Goal: Task Accomplishment & Management: Use online tool/utility

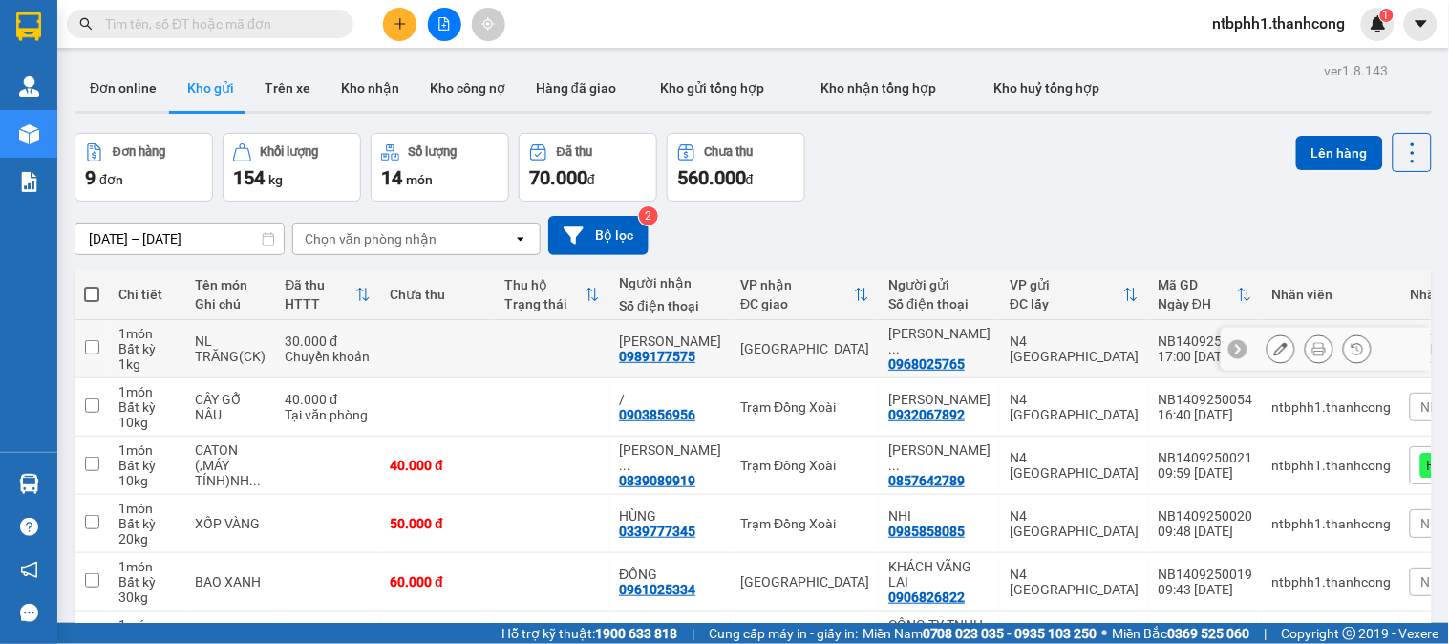
click at [98, 342] on input "checkbox" at bounding box center [92, 347] width 14 height 14
checkbox input "true"
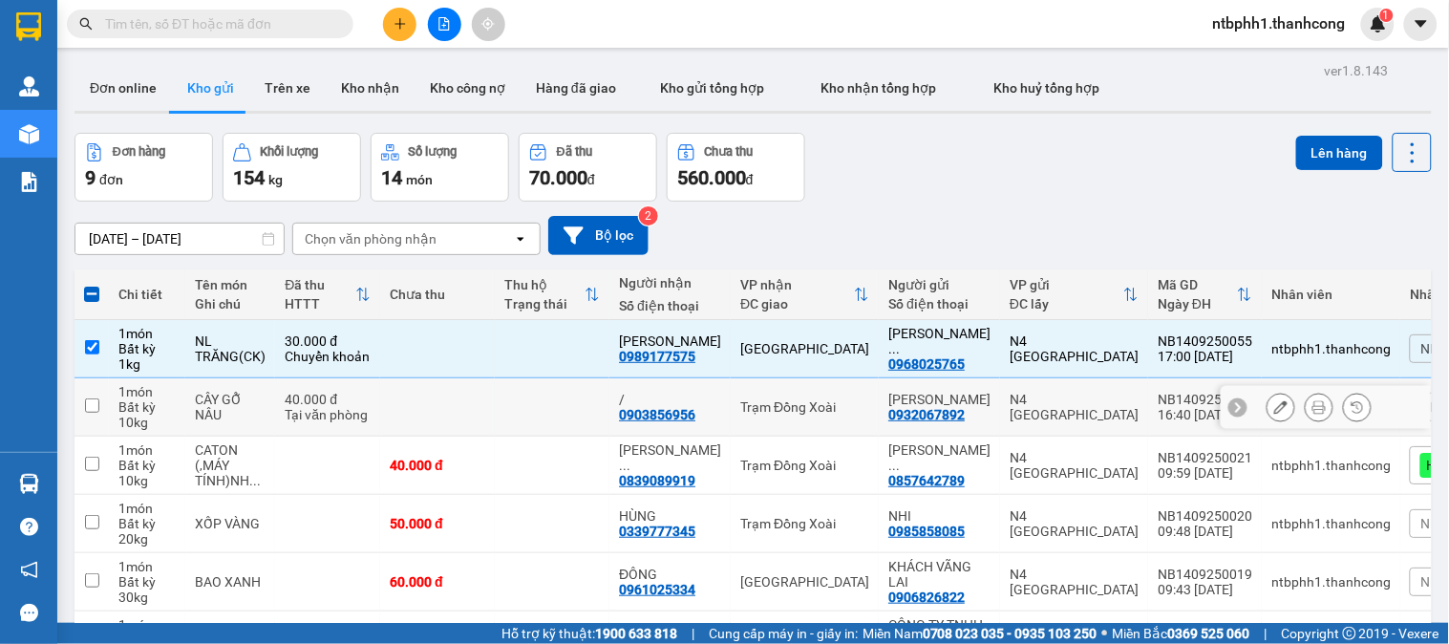
click at [93, 403] on input "checkbox" at bounding box center [92, 405] width 14 height 14
checkbox input "true"
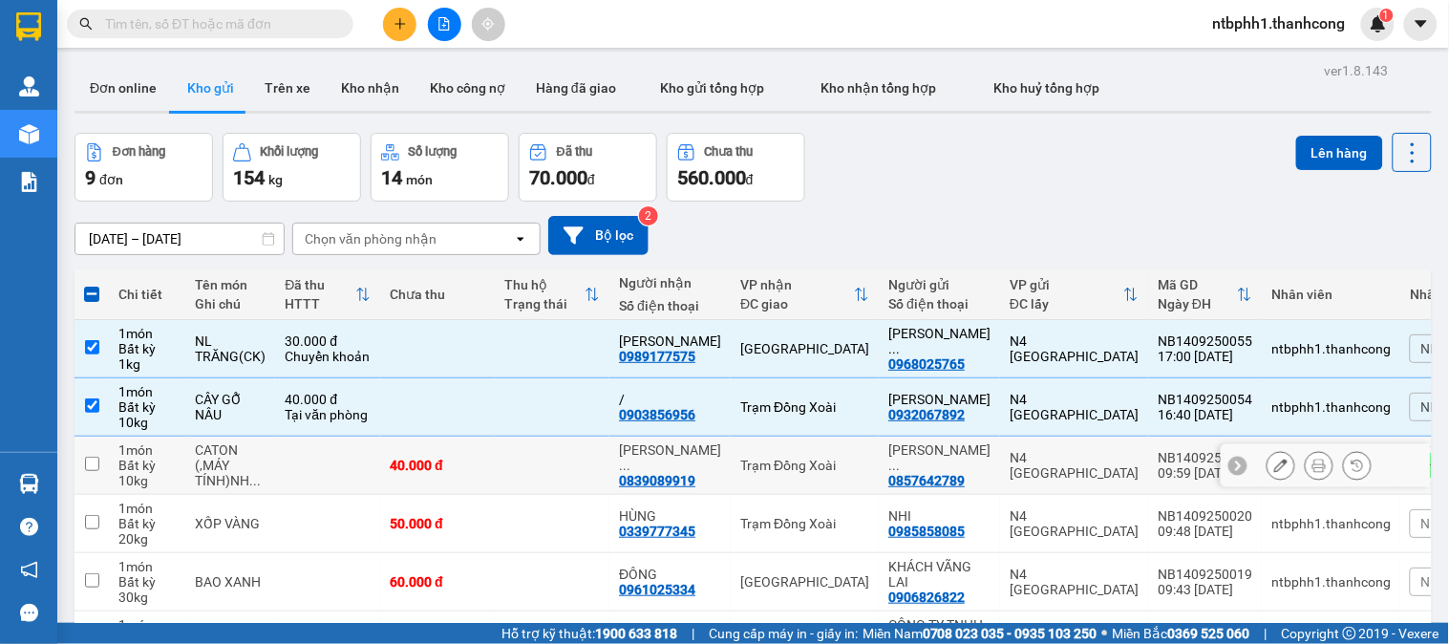
click at [86, 462] on input "checkbox" at bounding box center [92, 464] width 14 height 14
checkbox input "true"
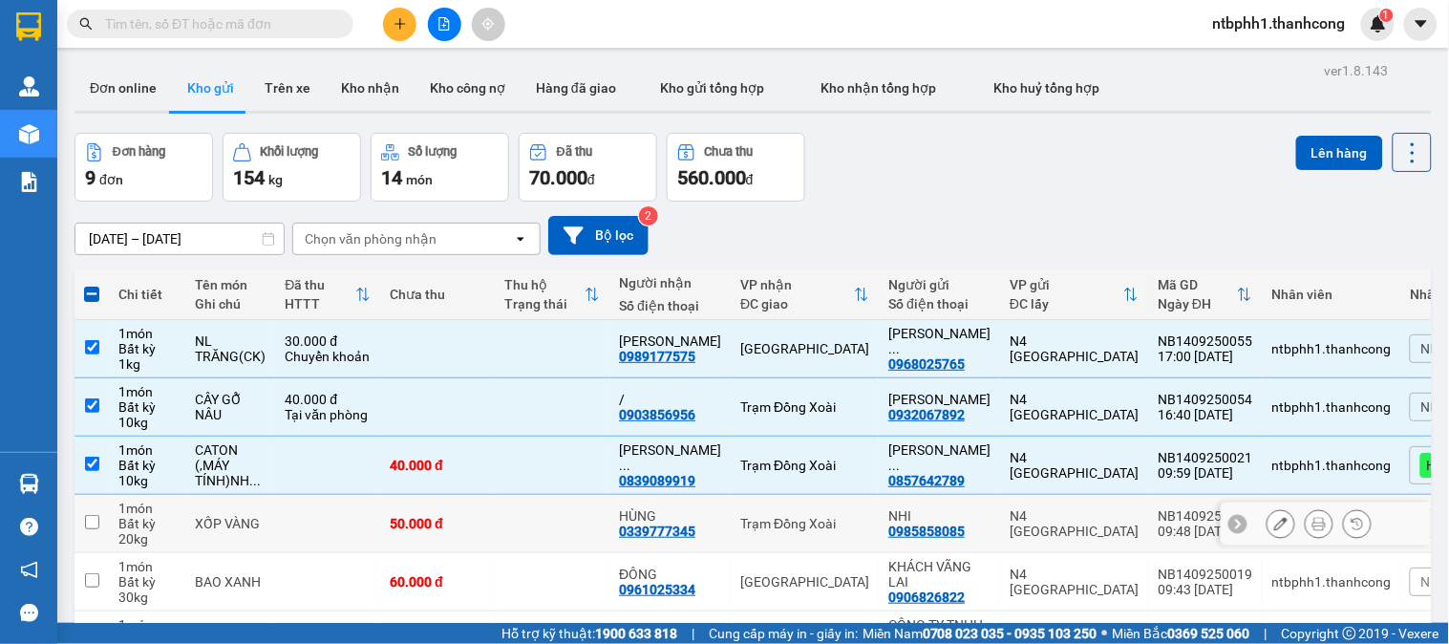
click at [98, 521] on input "checkbox" at bounding box center [92, 522] width 14 height 14
checkbox input "true"
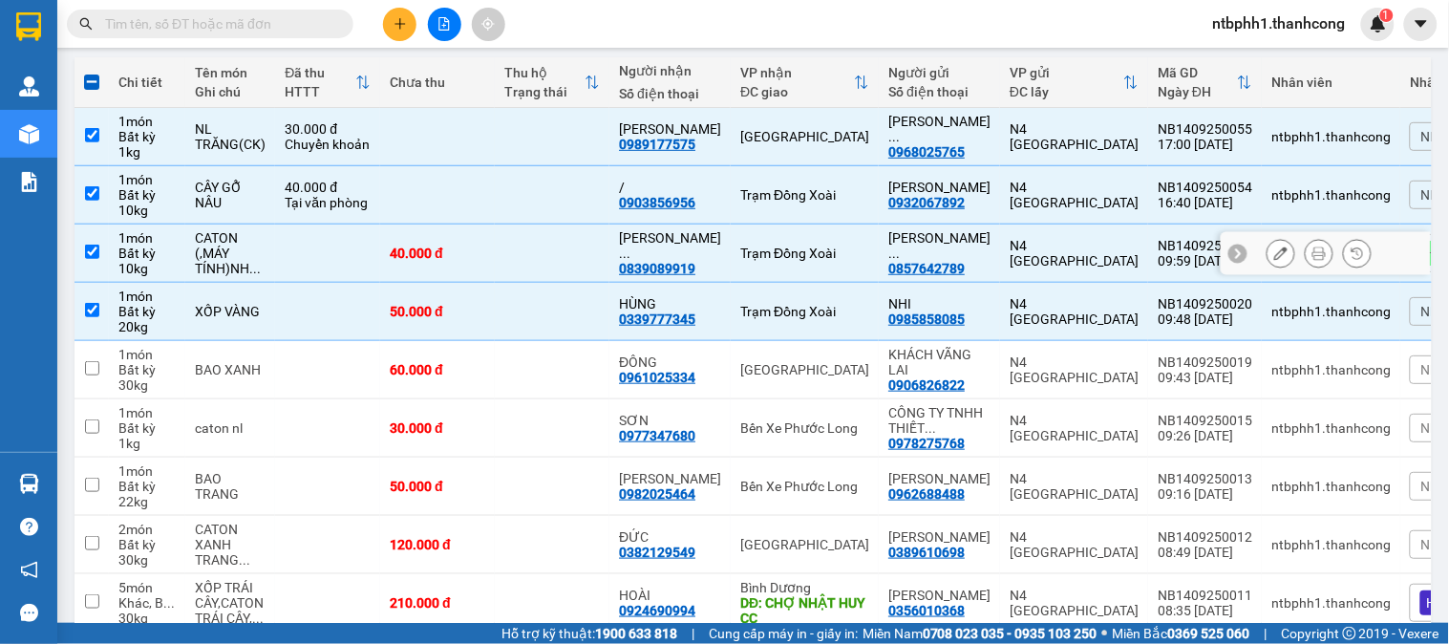
scroll to position [308, 0]
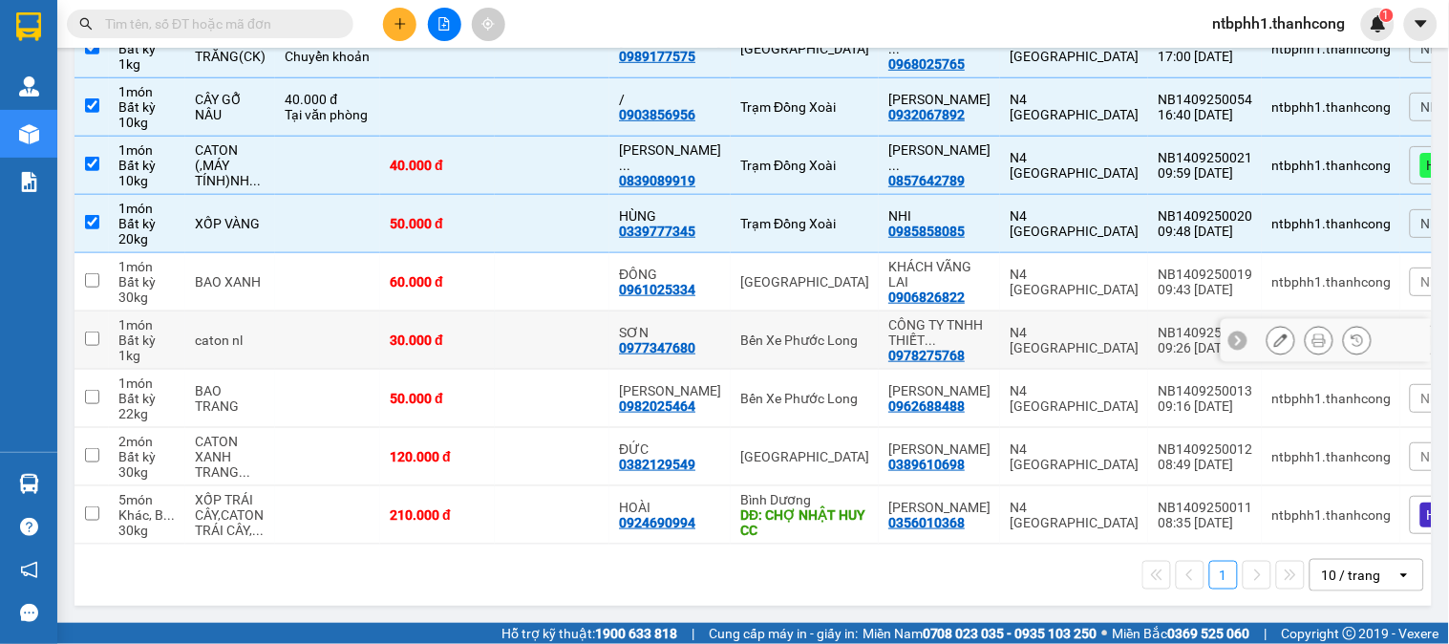
click at [90, 331] on input "checkbox" at bounding box center [92, 338] width 14 height 14
checkbox input "true"
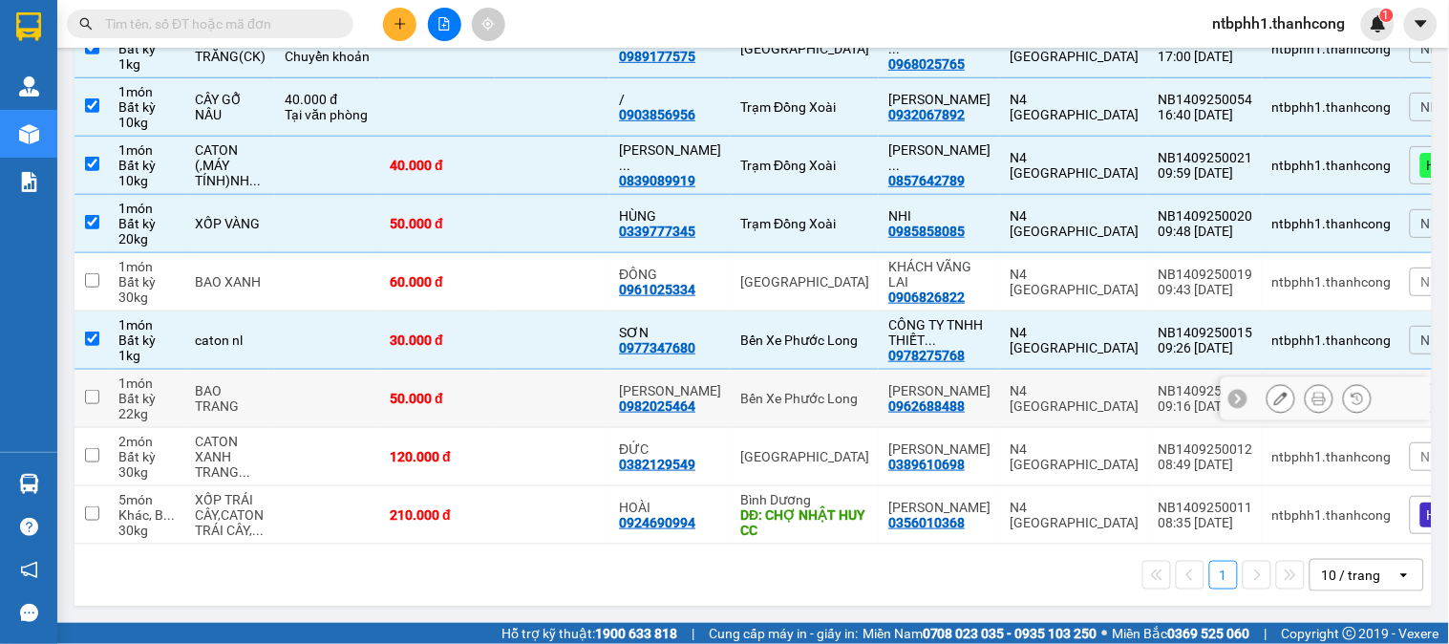
click at [94, 393] on input "checkbox" at bounding box center [92, 397] width 14 height 14
checkbox input "true"
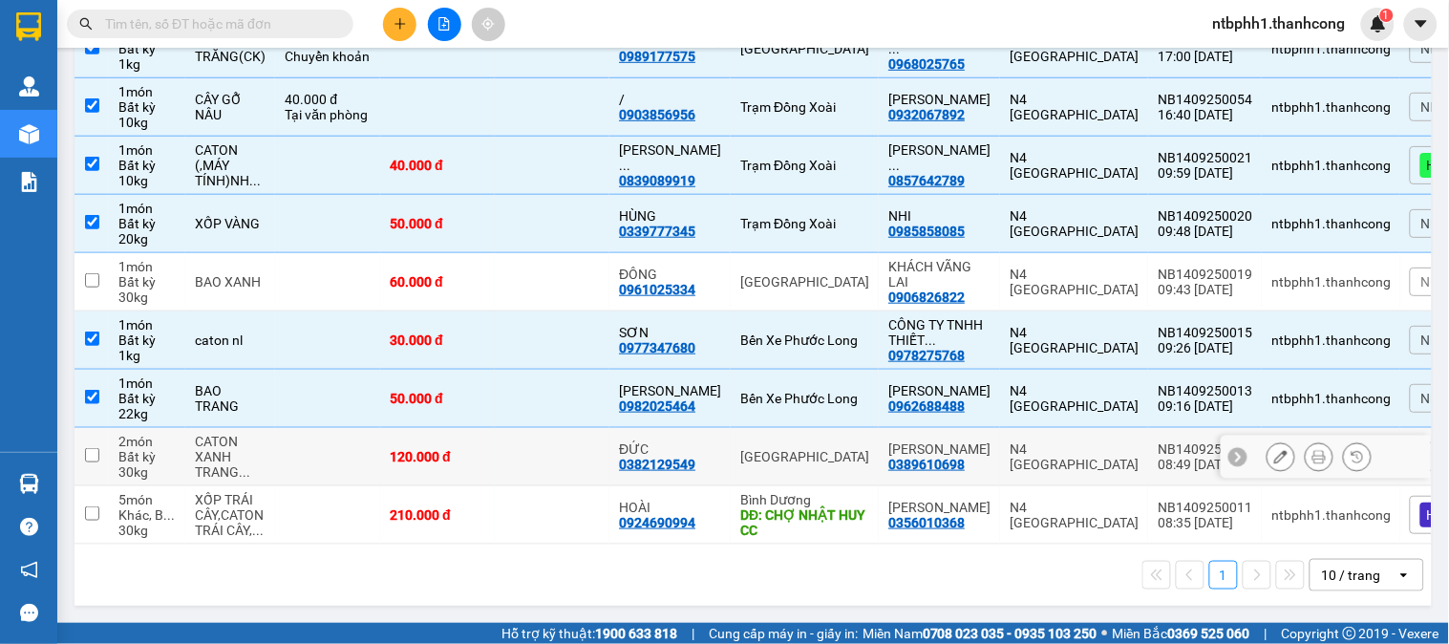
click at [88, 448] on input "checkbox" at bounding box center [92, 455] width 14 height 14
checkbox input "true"
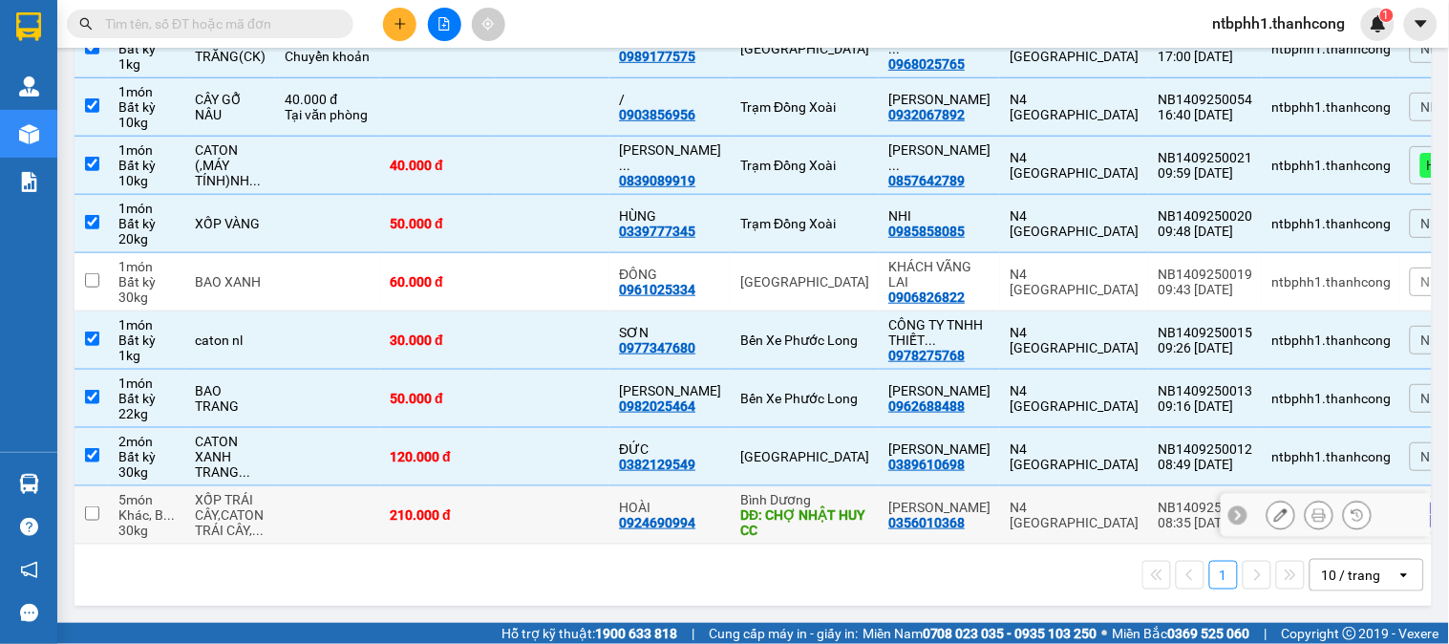
click at [645, 515] on div "0924690994" at bounding box center [657, 522] width 76 height 15
copy div "0924690994"
click at [96, 506] on input "checkbox" at bounding box center [92, 513] width 14 height 14
checkbox input "true"
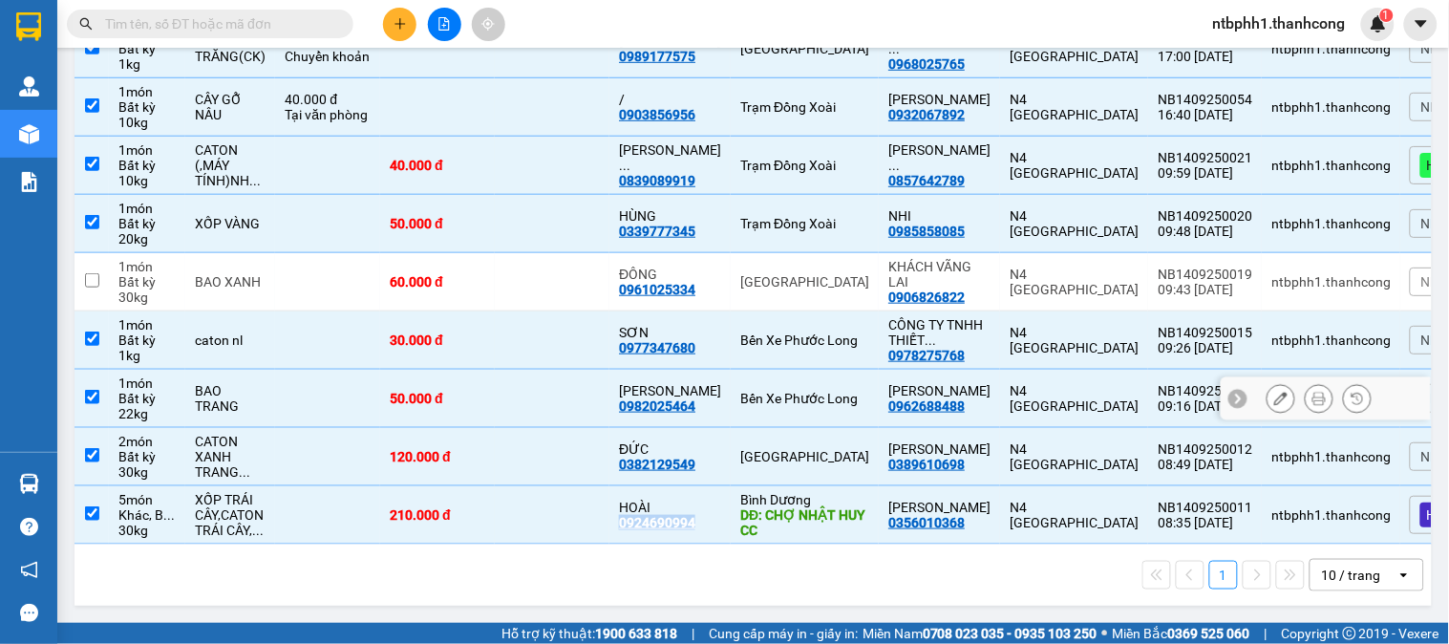
scroll to position [0, 0]
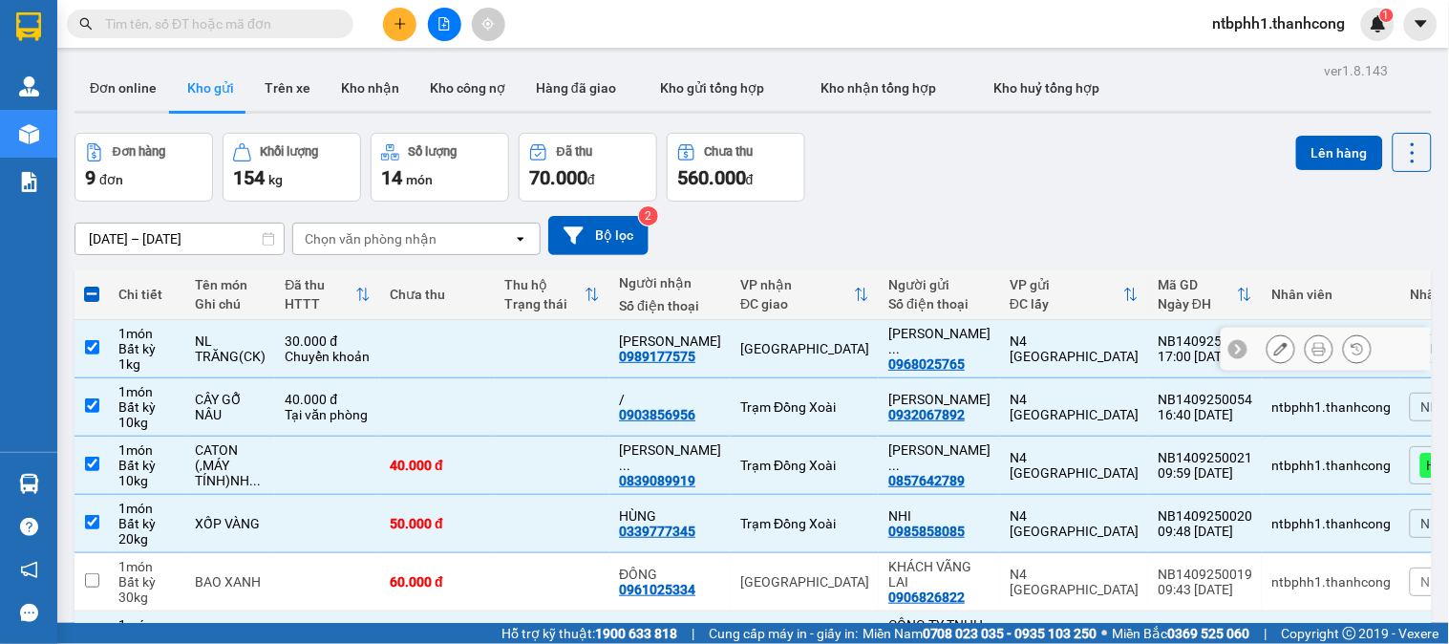
click at [97, 345] on input "checkbox" at bounding box center [92, 347] width 14 height 14
checkbox input "false"
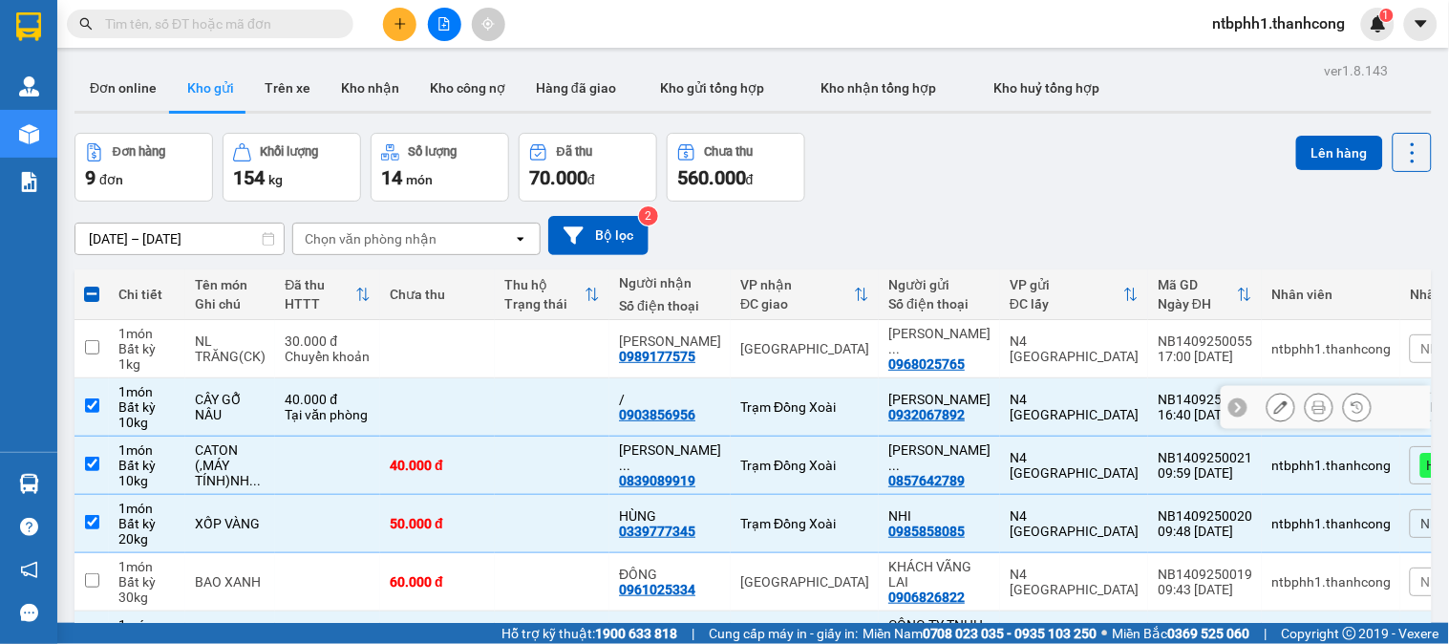
click at [90, 397] on td at bounding box center [91, 407] width 34 height 58
checkbox input "false"
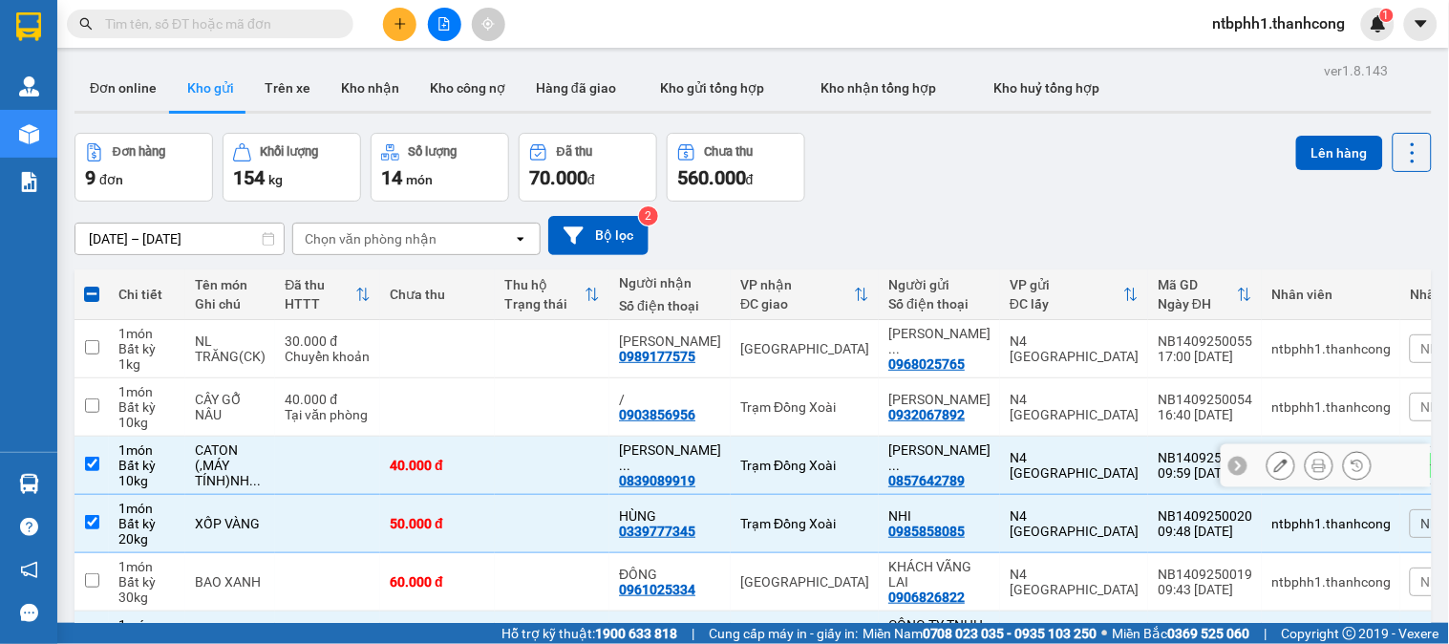
click at [91, 459] on input "checkbox" at bounding box center [92, 464] width 14 height 14
checkbox input "false"
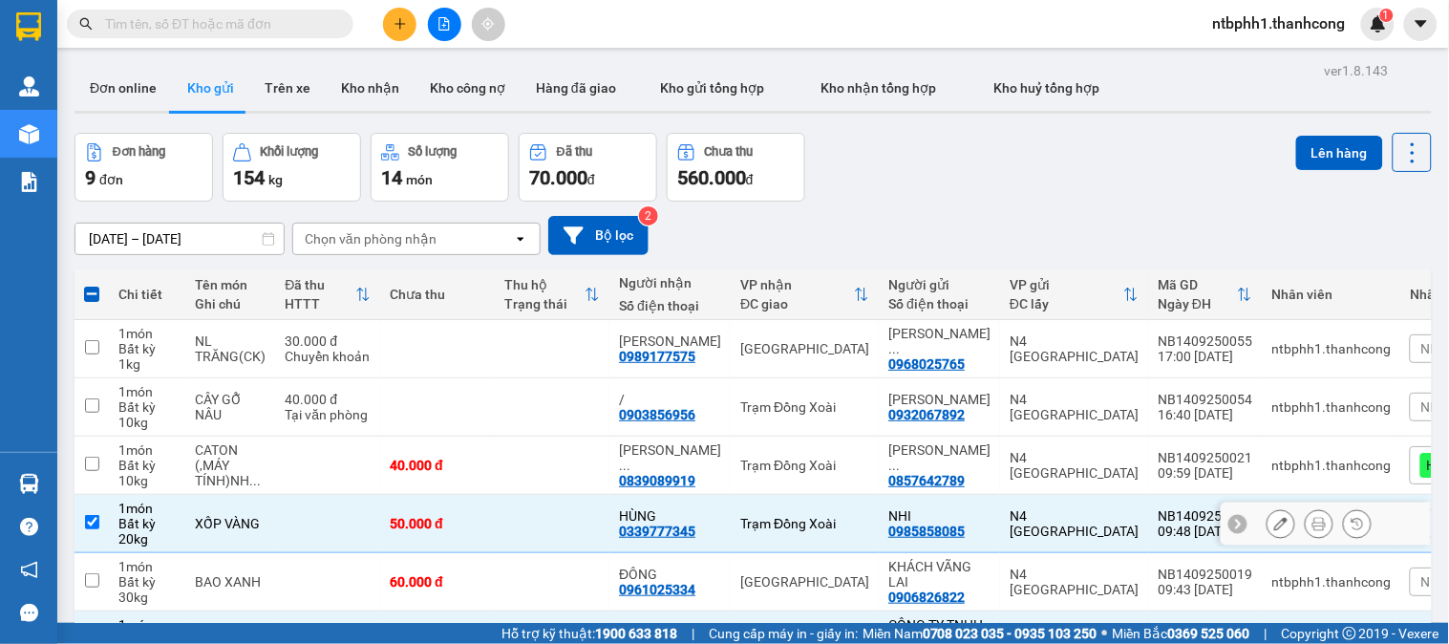
click at [90, 511] on td at bounding box center [91, 524] width 34 height 58
checkbox input "false"
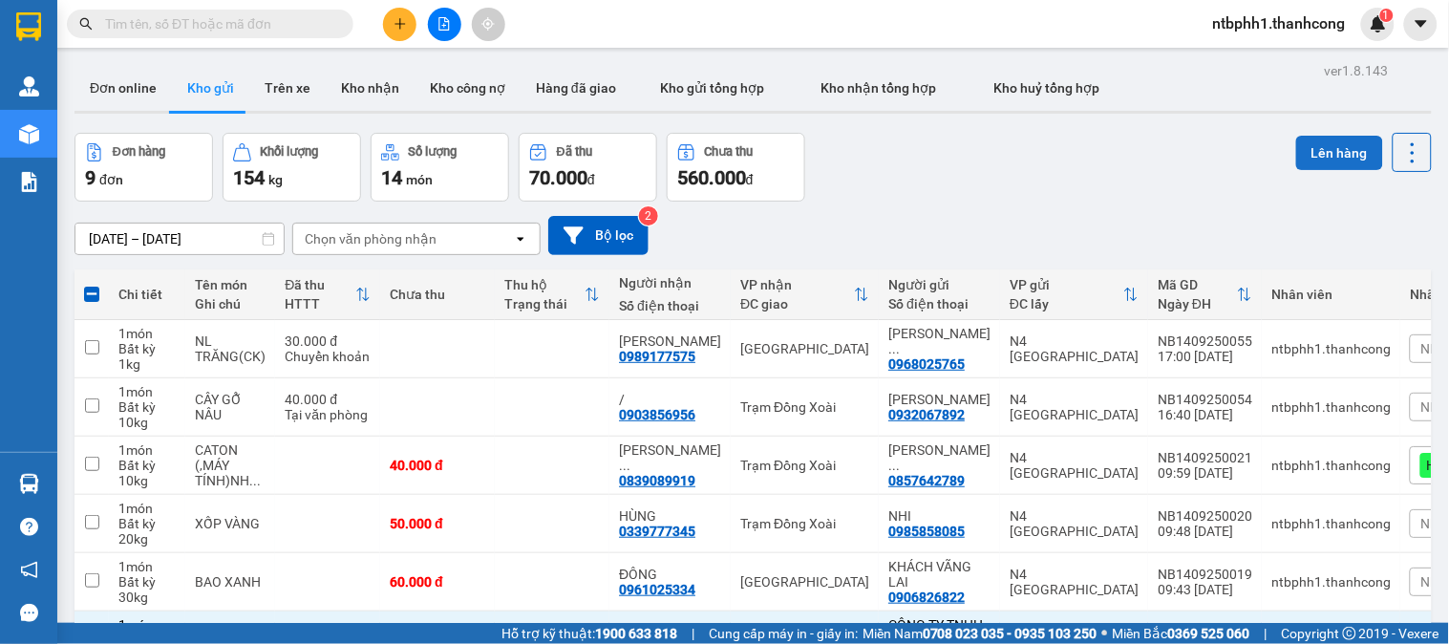
click at [1308, 144] on button "Lên hàng" at bounding box center [1339, 153] width 87 height 34
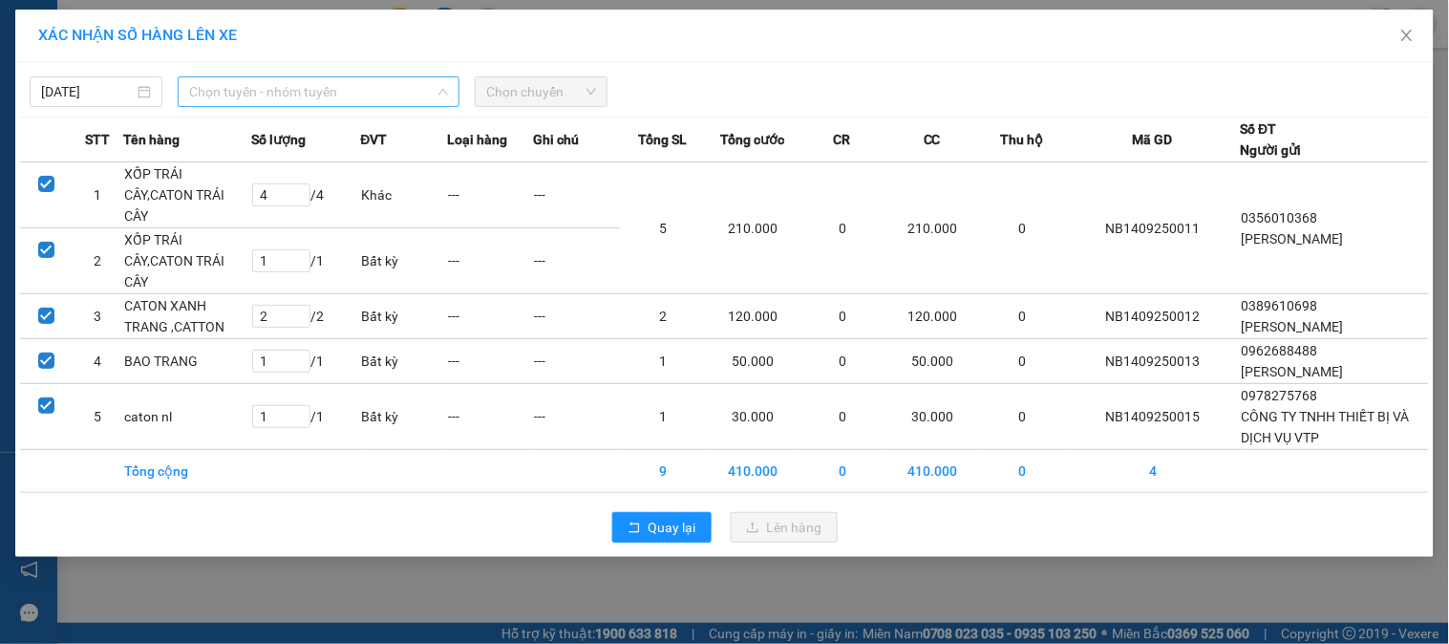
click at [351, 94] on span "Chọn tuyến - nhóm tuyến" at bounding box center [318, 91] width 259 height 29
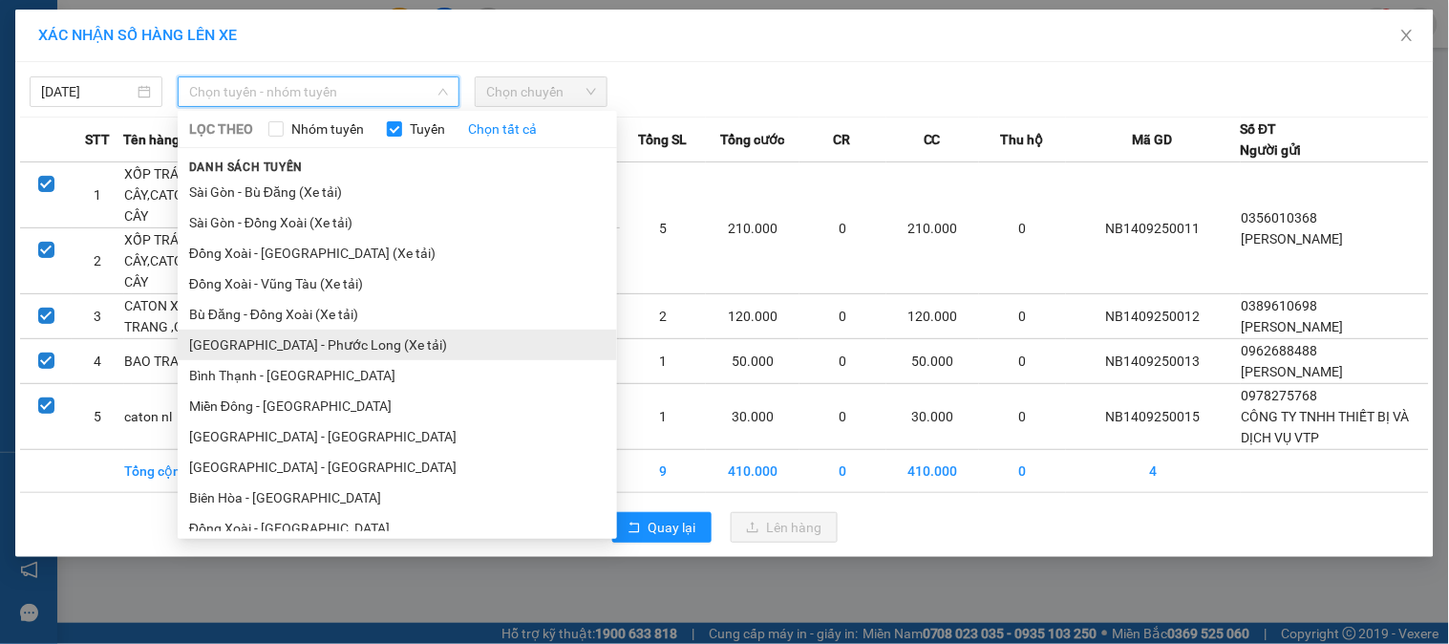
click at [337, 334] on li "[GEOGRAPHIC_DATA] - Phước Long (Xe tải)" at bounding box center [397, 344] width 439 height 31
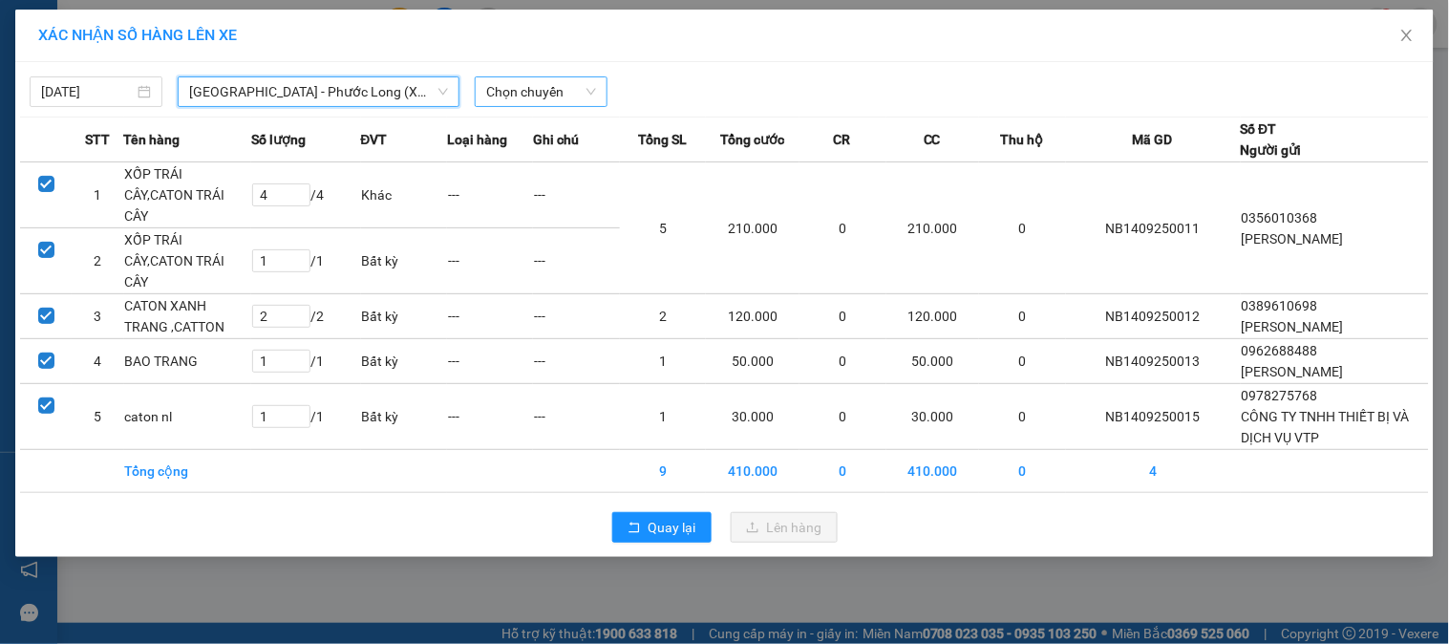
click at [531, 94] on span "Chọn chuyến" at bounding box center [541, 91] width 110 height 29
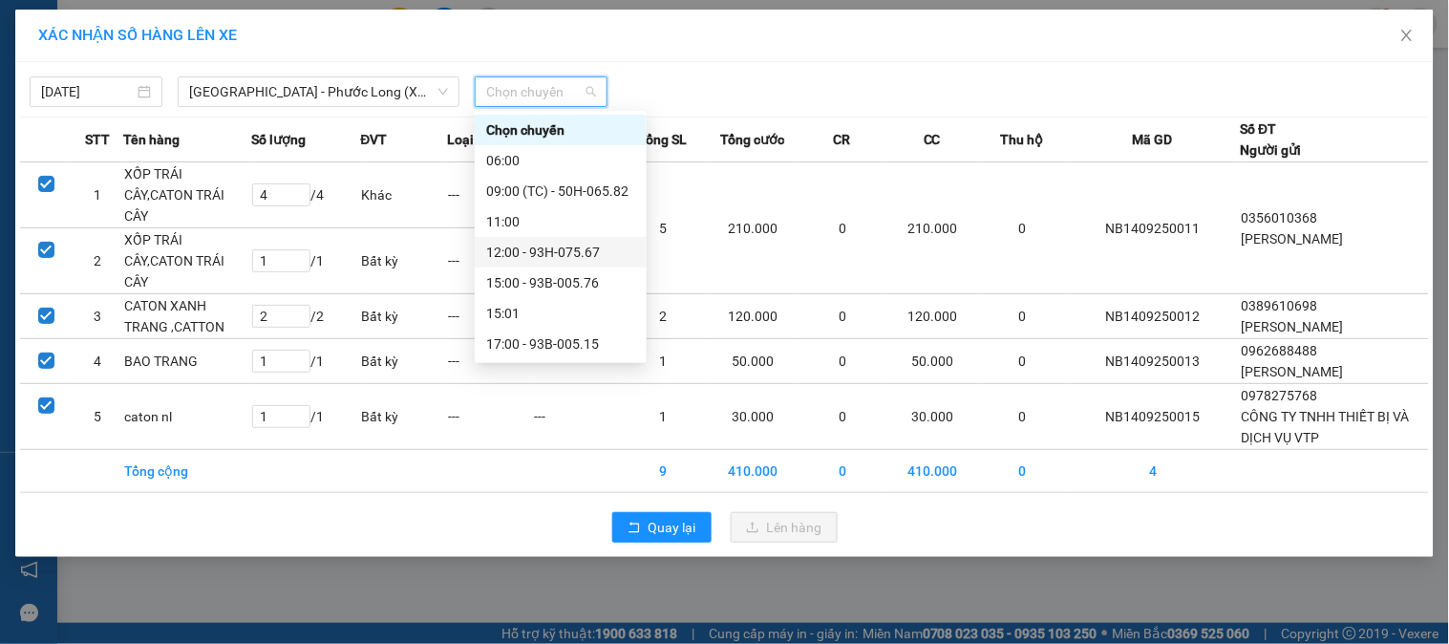
click at [555, 249] on div "12:00 - 93H-075.67" at bounding box center [560, 252] width 149 height 21
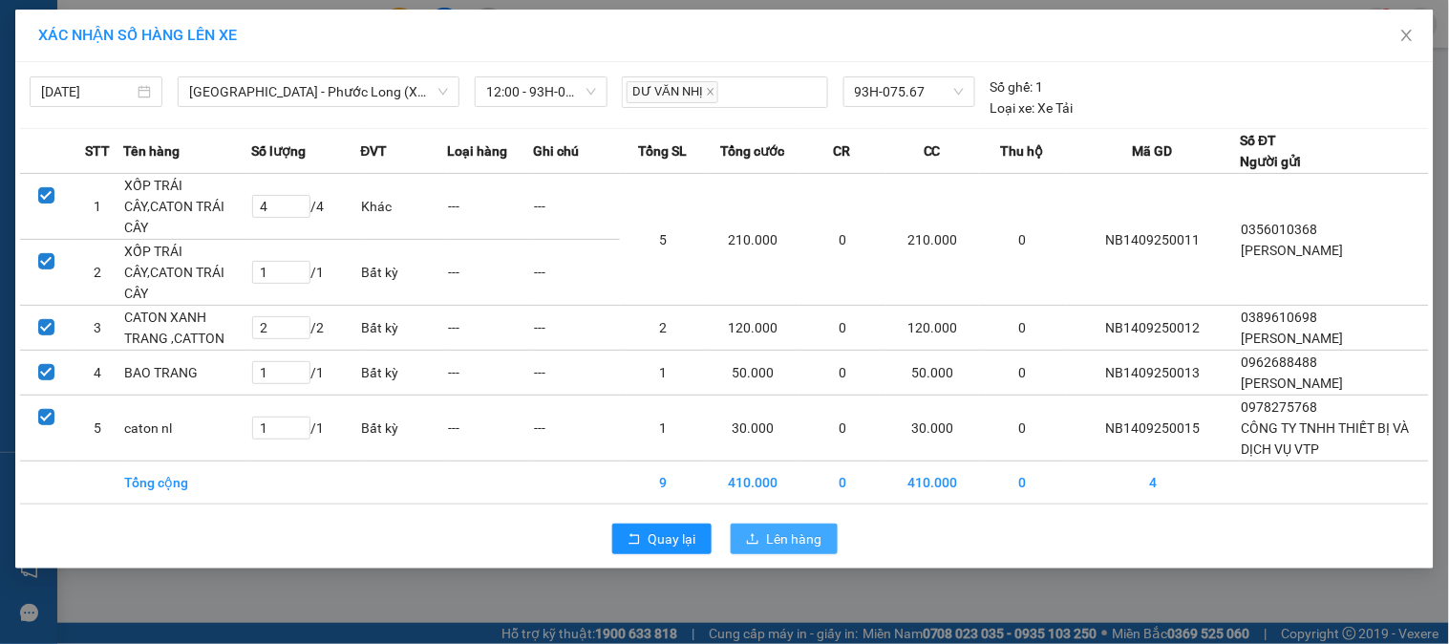
click at [831, 523] on button "Lên hàng" at bounding box center [784, 538] width 107 height 31
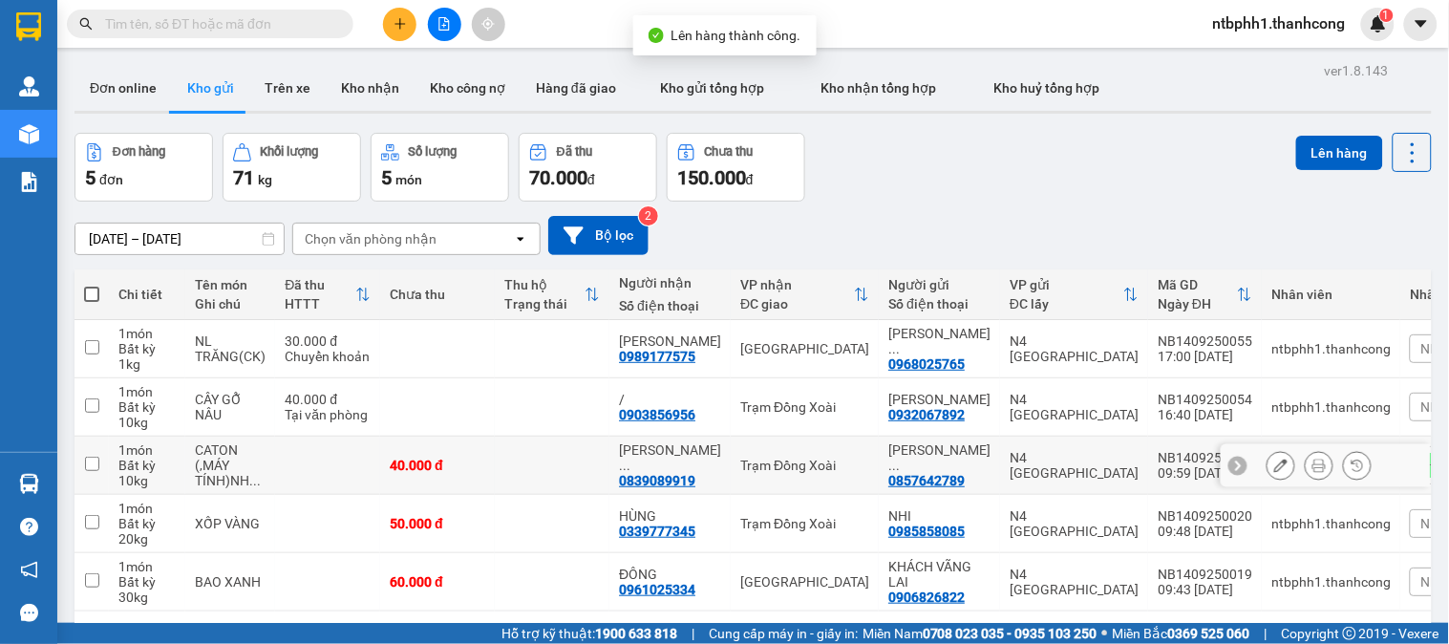
scroll to position [88, 0]
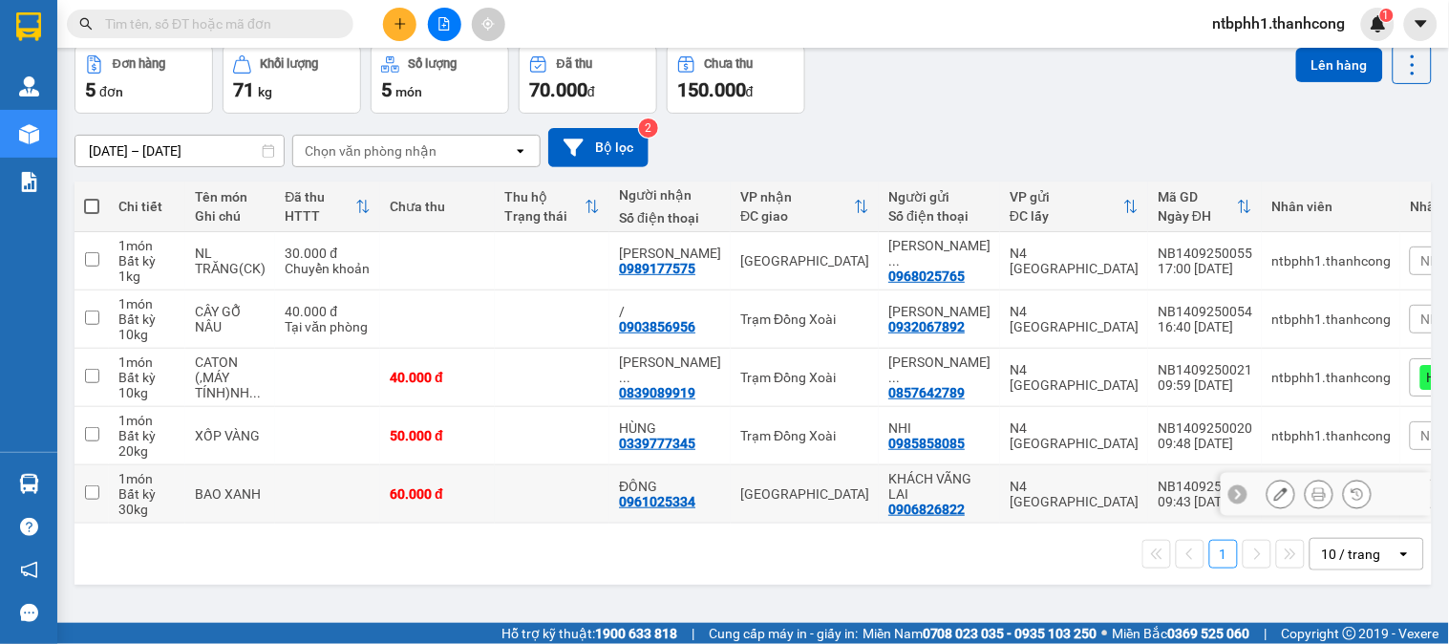
click at [663, 506] on div "0961025334" at bounding box center [657, 501] width 76 height 15
copy div "0961025334"
click at [92, 494] on input "checkbox" at bounding box center [92, 492] width 14 height 14
checkbox input "true"
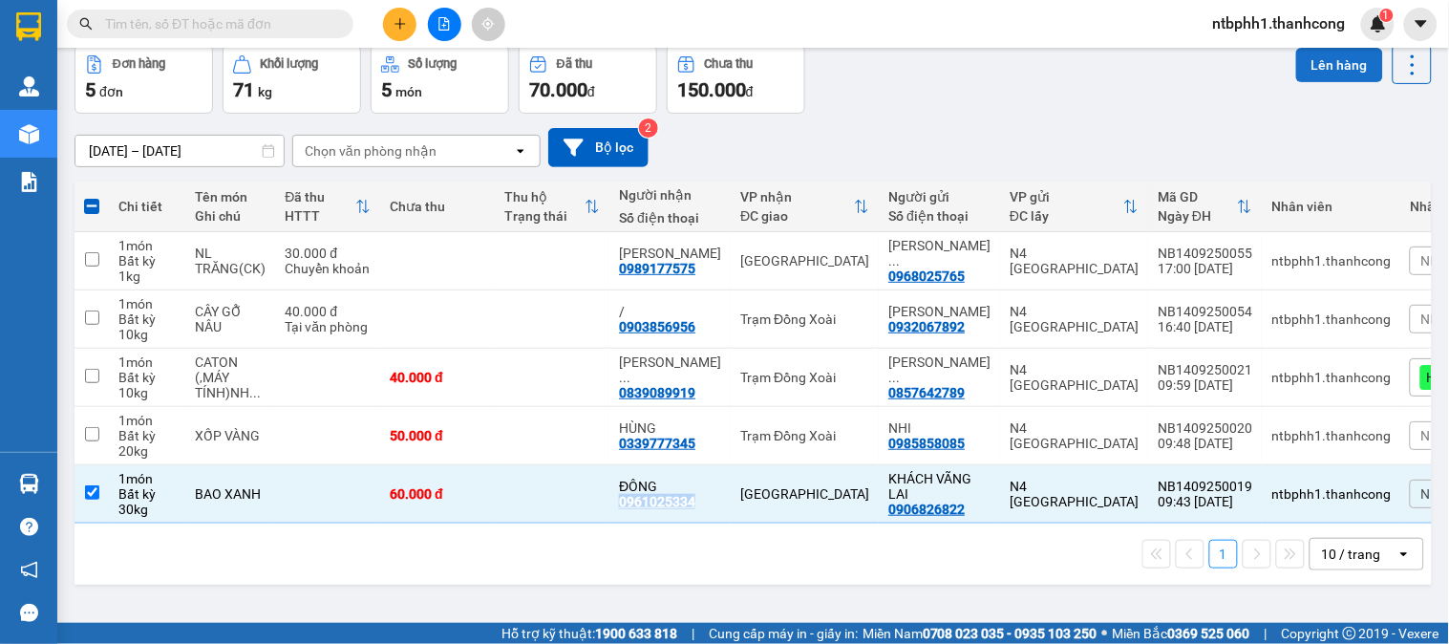
click at [1305, 58] on button "Lên hàng" at bounding box center [1339, 65] width 87 height 34
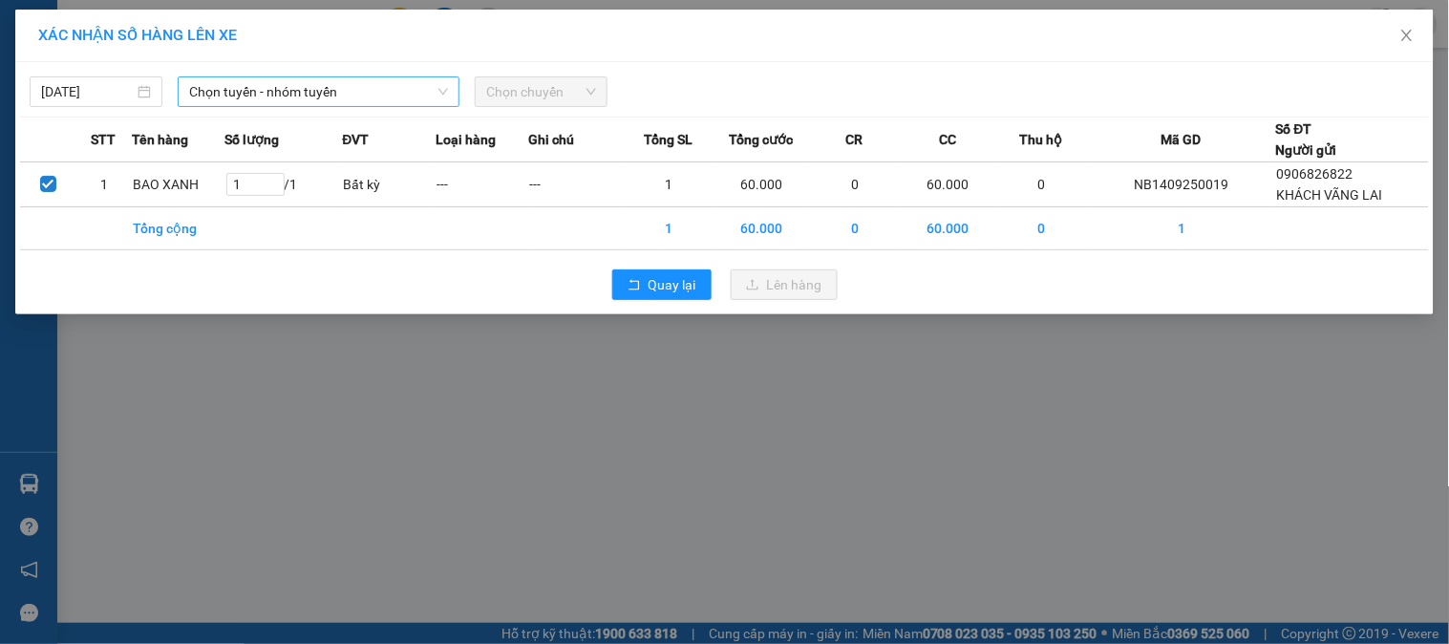
click at [411, 94] on span "Chọn tuyến - nhóm tuyến" at bounding box center [318, 91] width 259 height 29
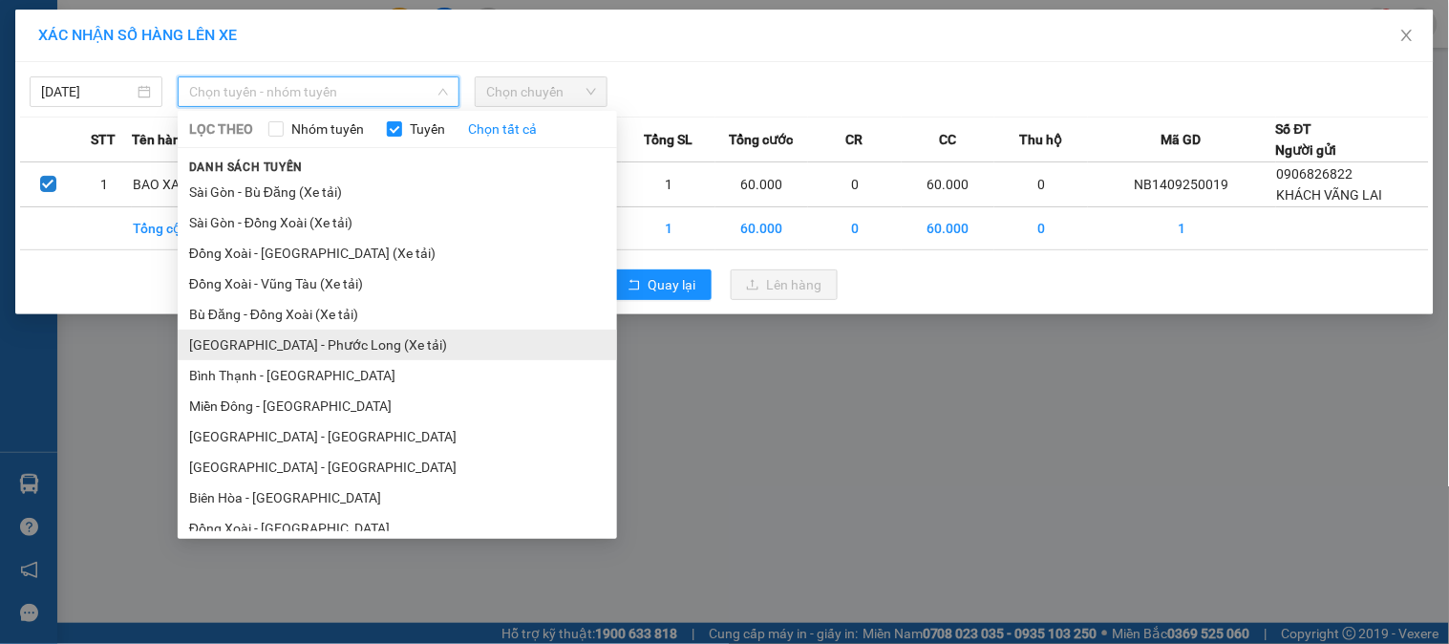
click at [349, 345] on li "[GEOGRAPHIC_DATA] - Phước Long (Xe tải)" at bounding box center [397, 344] width 439 height 31
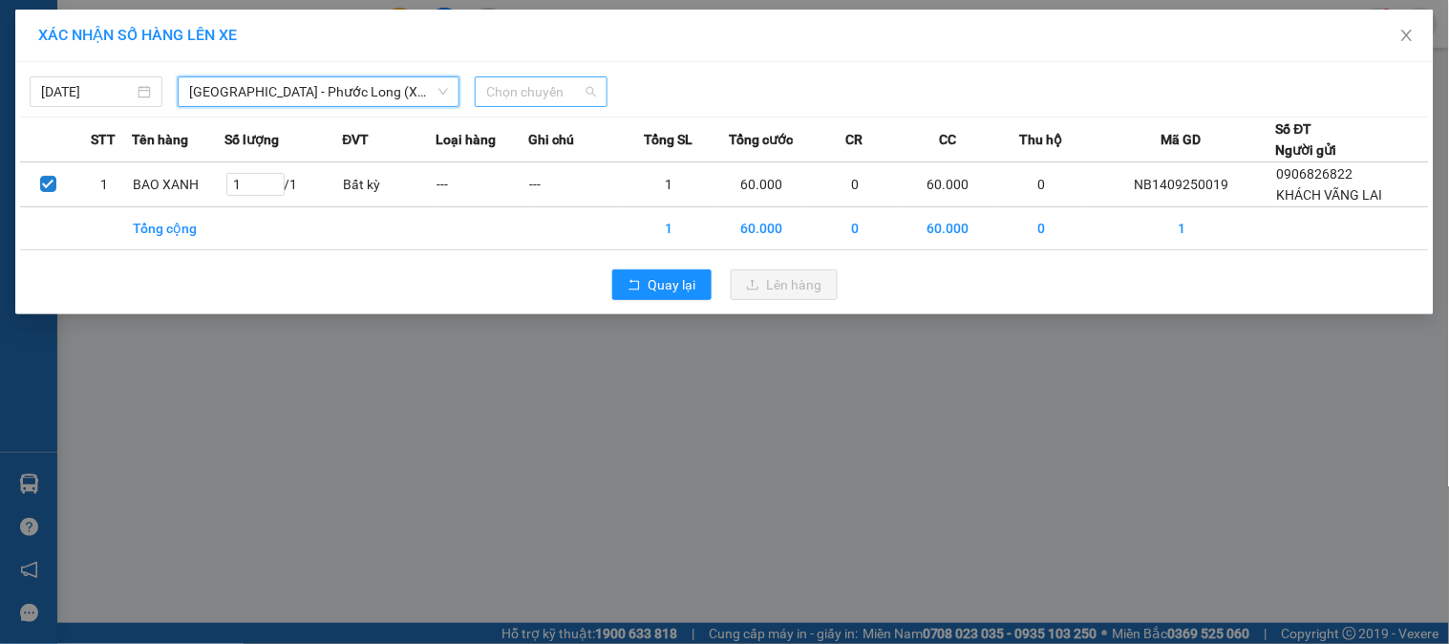
click at [559, 96] on span "Chọn chuyến" at bounding box center [541, 91] width 110 height 29
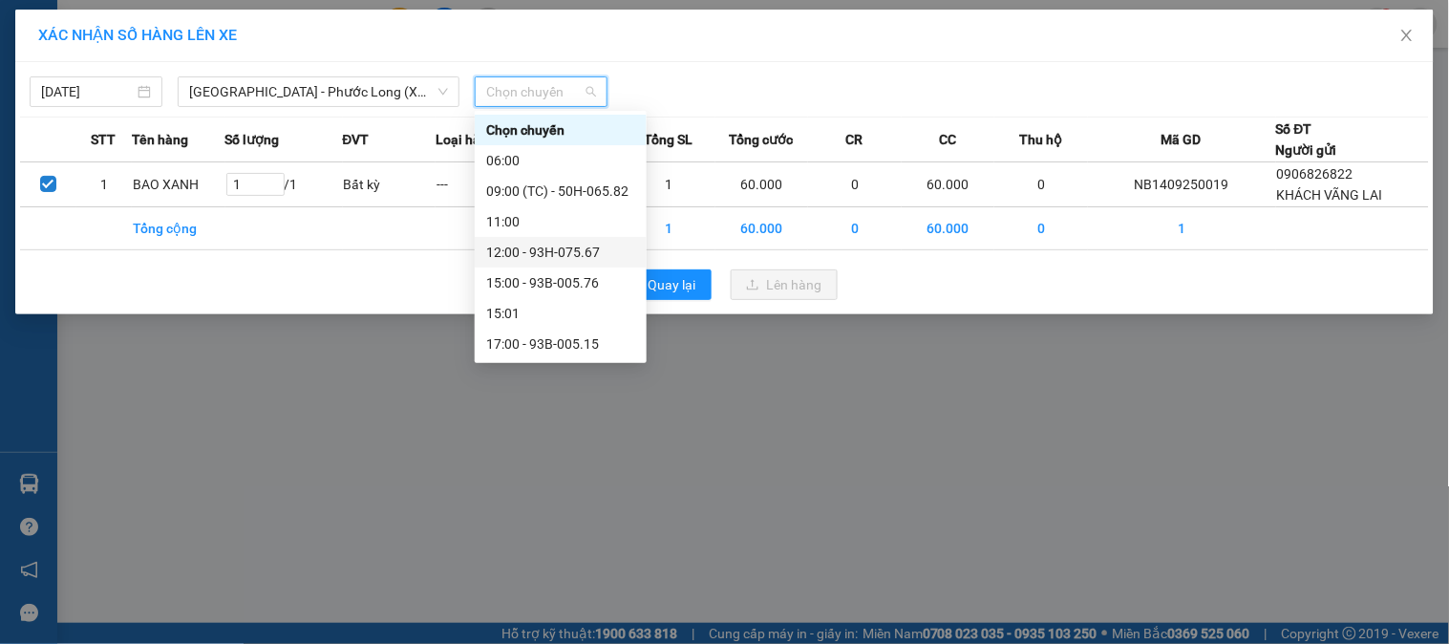
click at [550, 261] on div "12:00 - 93H-075.67" at bounding box center [560, 252] width 149 height 21
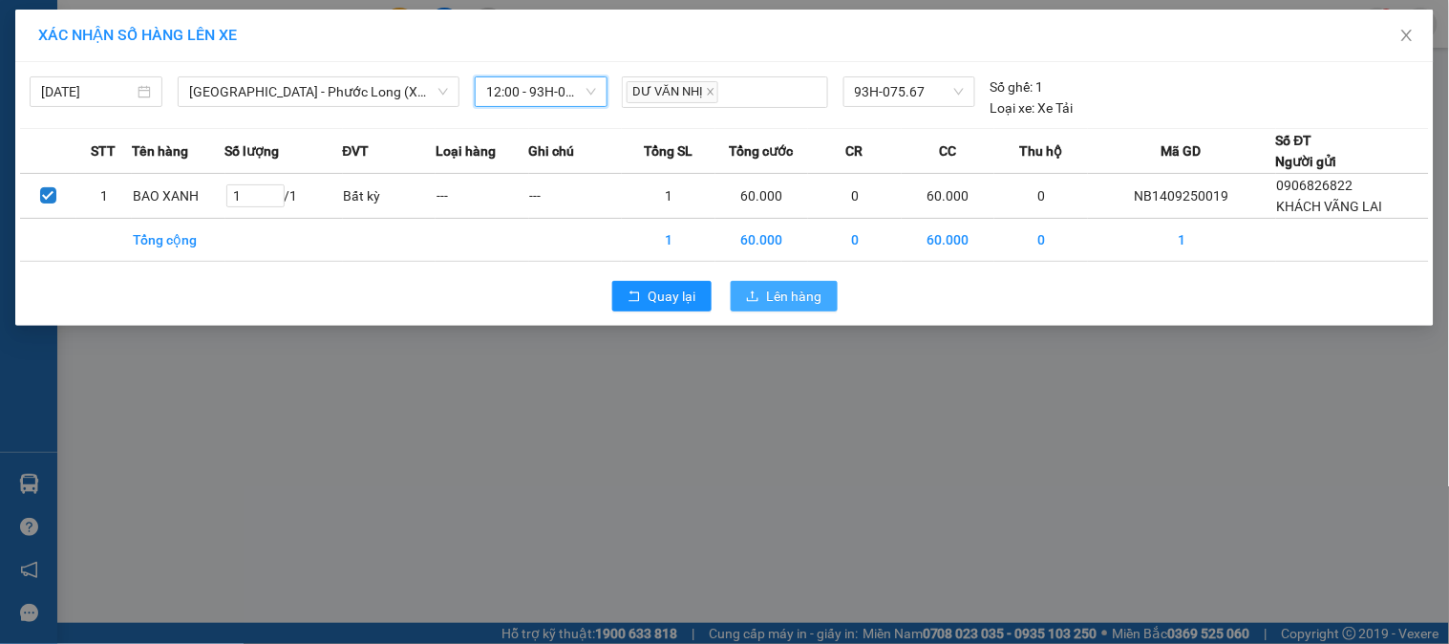
click at [781, 308] on button "Lên hàng" at bounding box center [784, 296] width 107 height 31
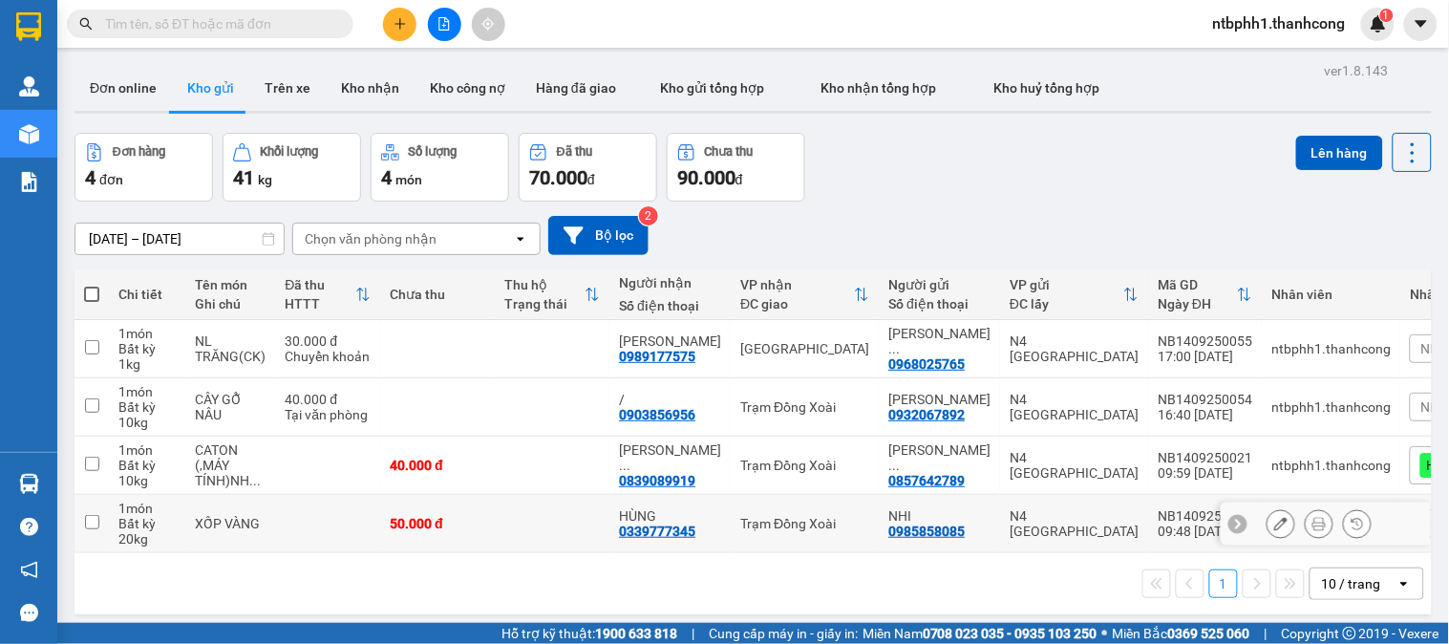
click at [660, 529] on div "0339777345" at bounding box center [657, 530] width 76 height 15
copy div "0339777345"
click at [86, 521] on input "checkbox" at bounding box center [92, 522] width 14 height 14
checkbox input "true"
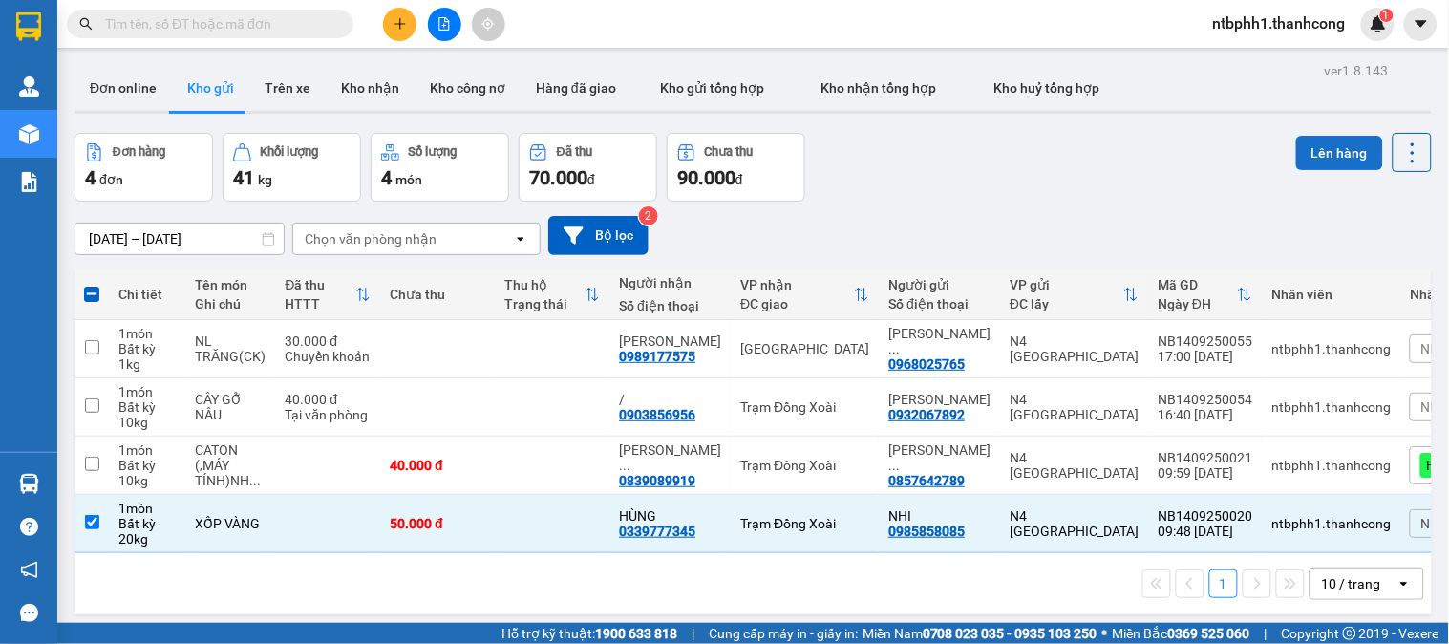
click at [1326, 133] on div "Lên hàng" at bounding box center [1364, 152] width 136 height 39
click at [1318, 149] on button "Lên hàng" at bounding box center [1339, 153] width 87 height 34
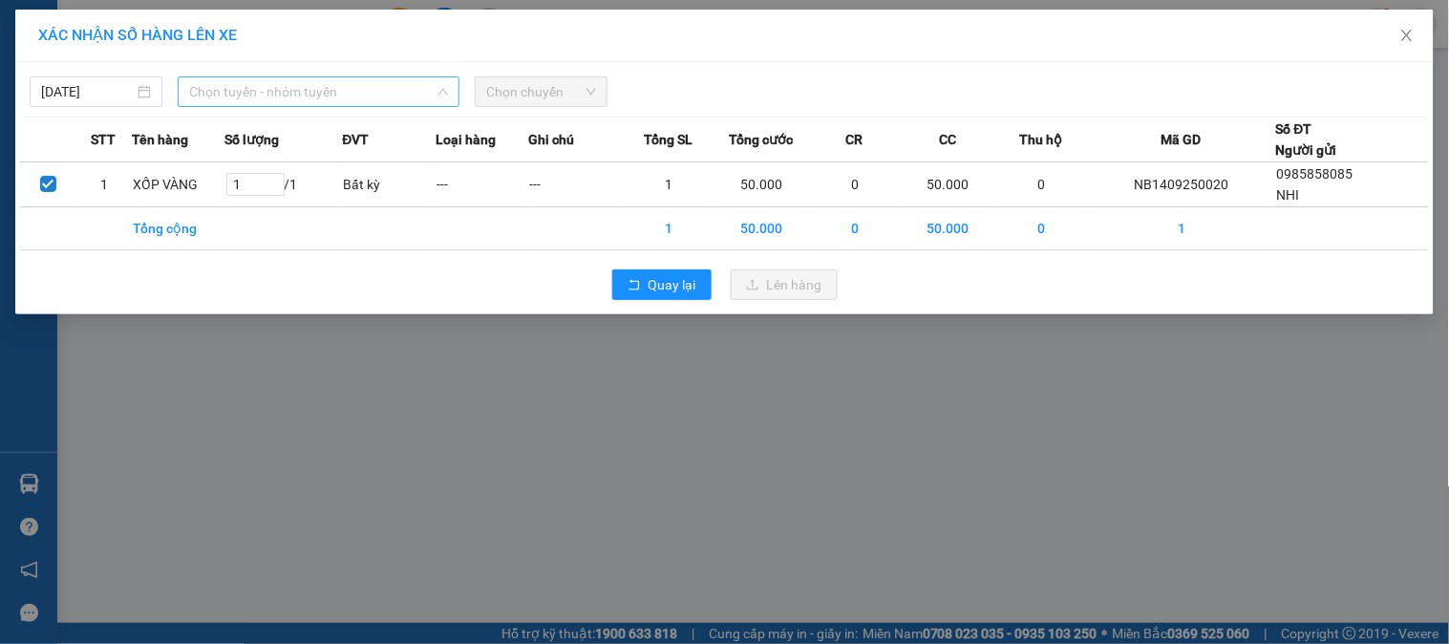
drag, startPoint x: 342, startPoint y: 91, endPoint x: 348, endPoint y: 101, distance: 12.0
click at [346, 91] on span "Chọn tuyến - nhóm tuyến" at bounding box center [318, 91] width 259 height 29
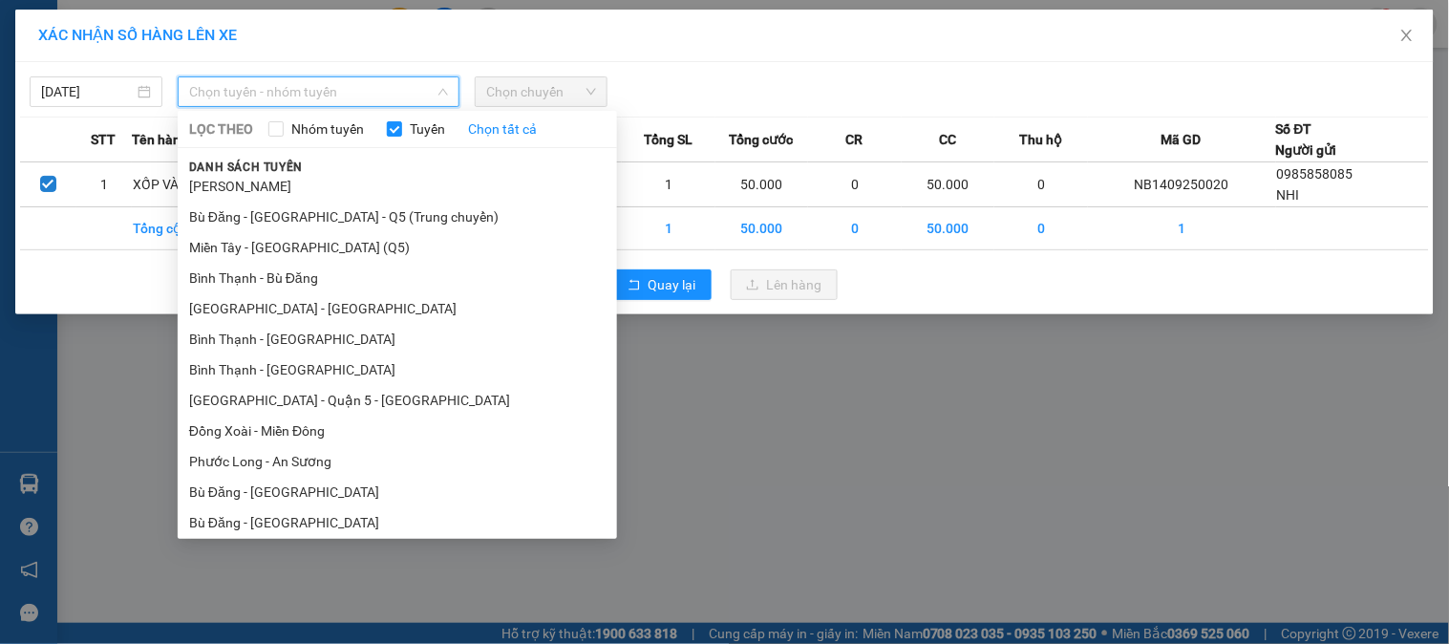
scroll to position [1477, 0]
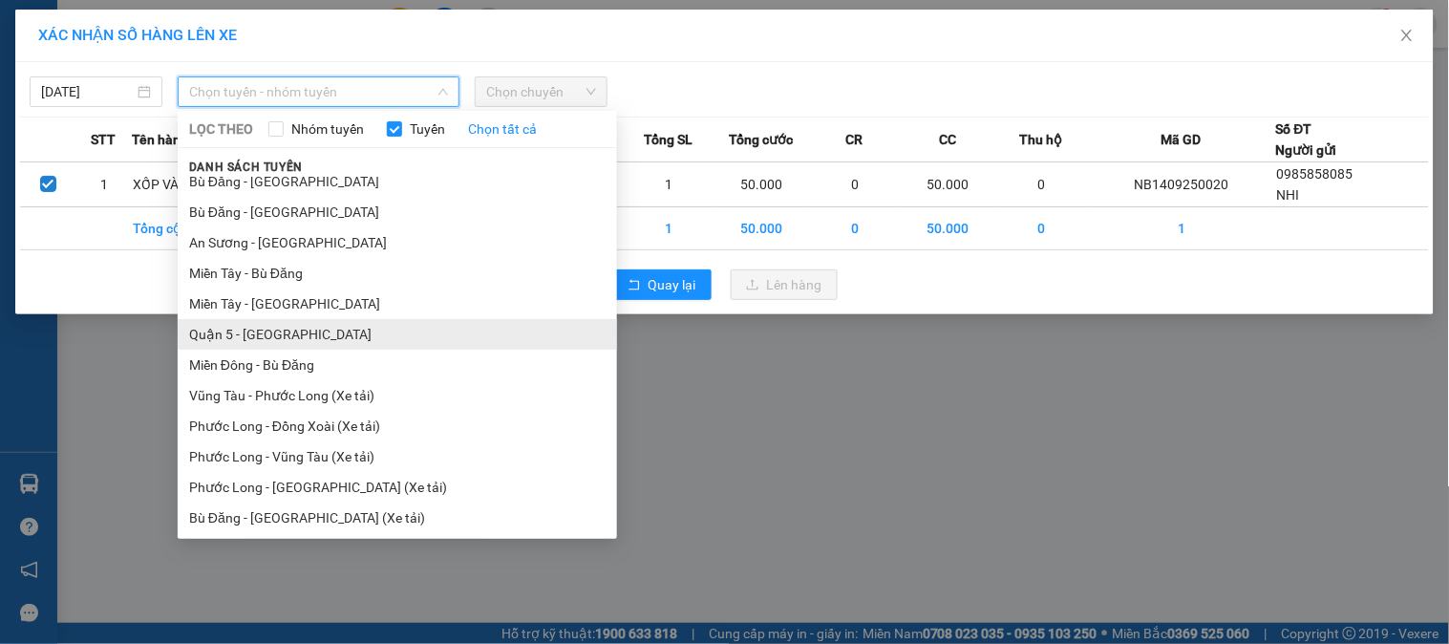
click at [278, 332] on li "Quận 5 - [GEOGRAPHIC_DATA]" at bounding box center [397, 334] width 439 height 31
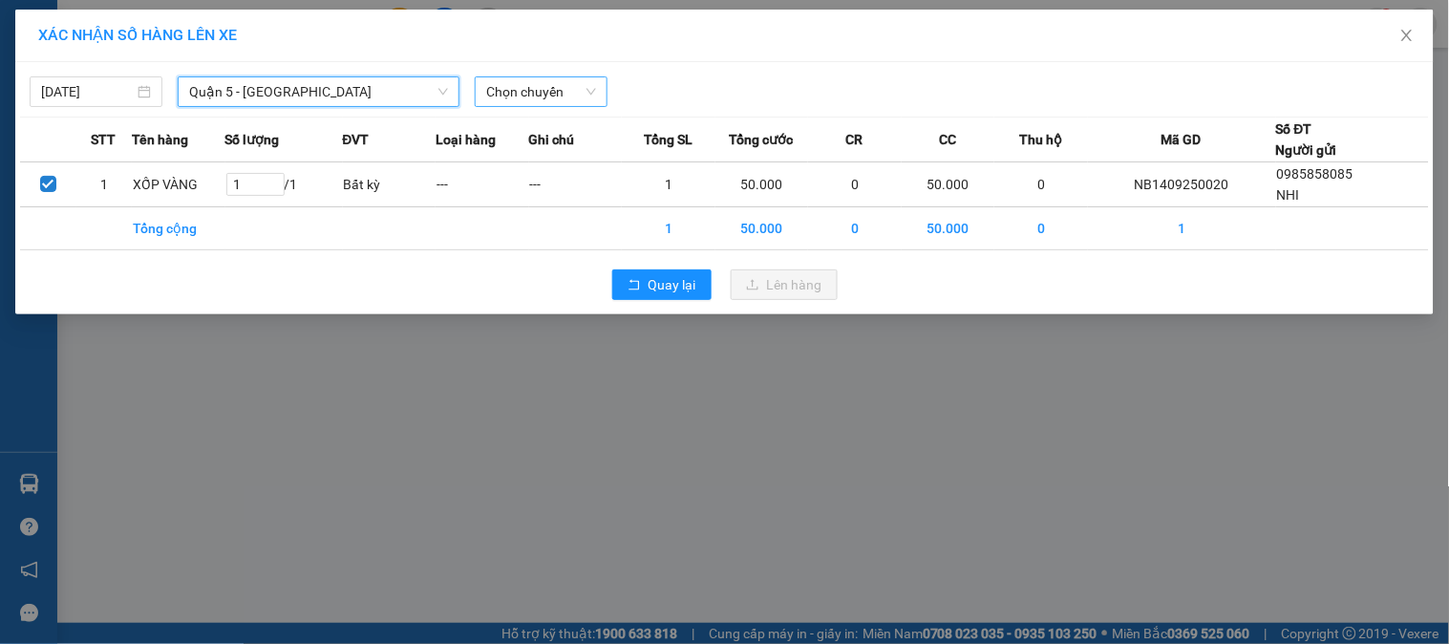
click at [504, 94] on span "Chọn chuyến" at bounding box center [541, 91] width 110 height 29
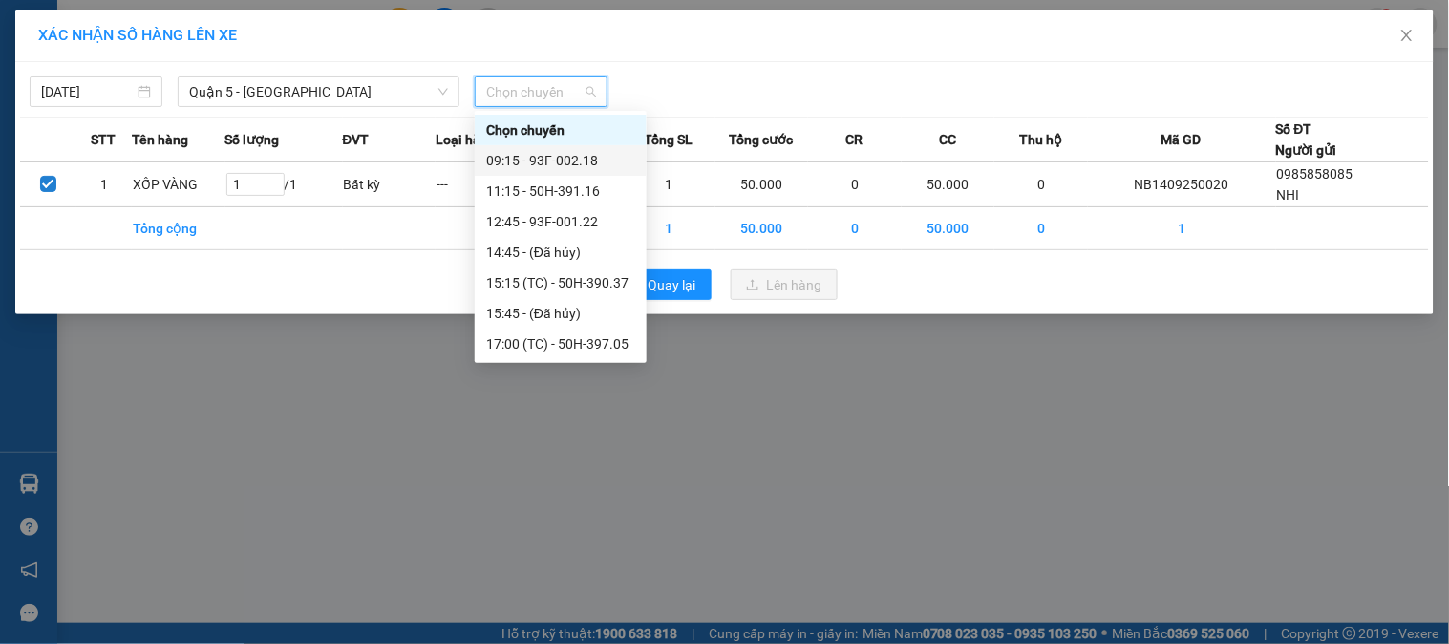
click at [503, 159] on div "09:15 - 93F-002.18" at bounding box center [560, 160] width 149 height 21
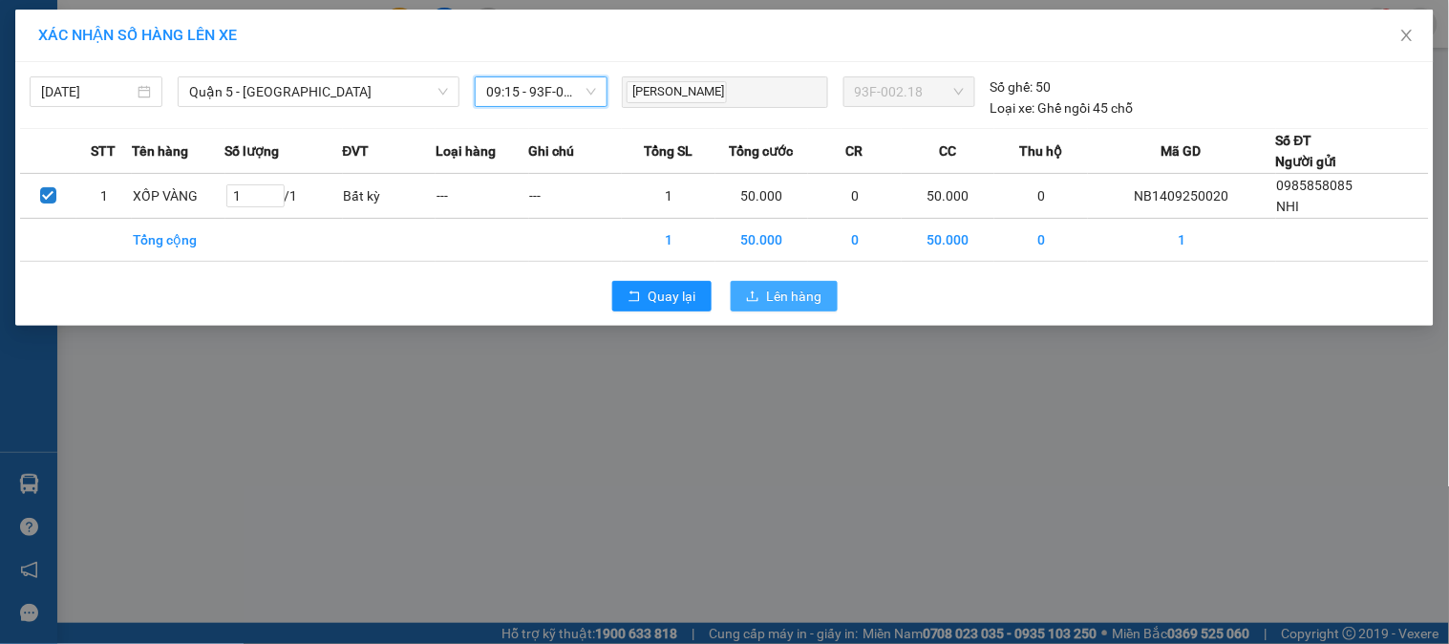
click at [817, 310] on button "Lên hàng" at bounding box center [784, 296] width 107 height 31
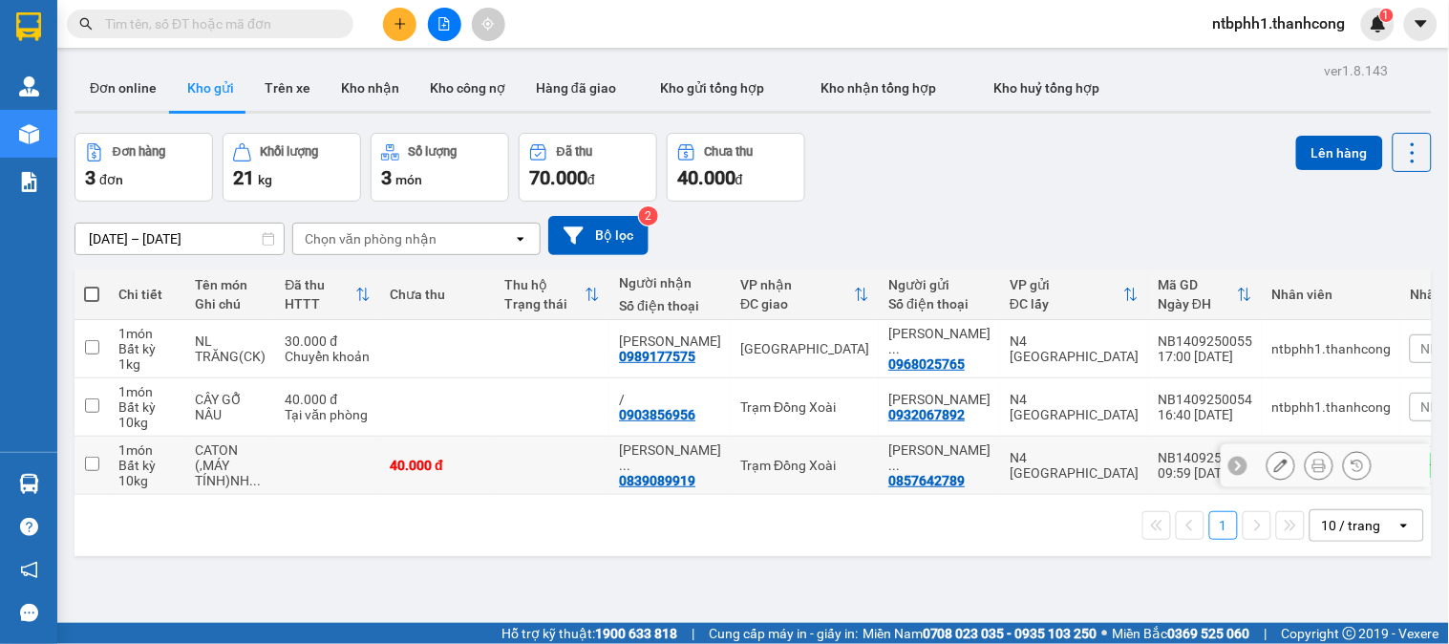
click at [633, 474] on div "0839089919" at bounding box center [657, 480] width 76 height 15
copy div "0839089919"
click at [87, 469] on input "checkbox" at bounding box center [92, 464] width 14 height 14
checkbox input "true"
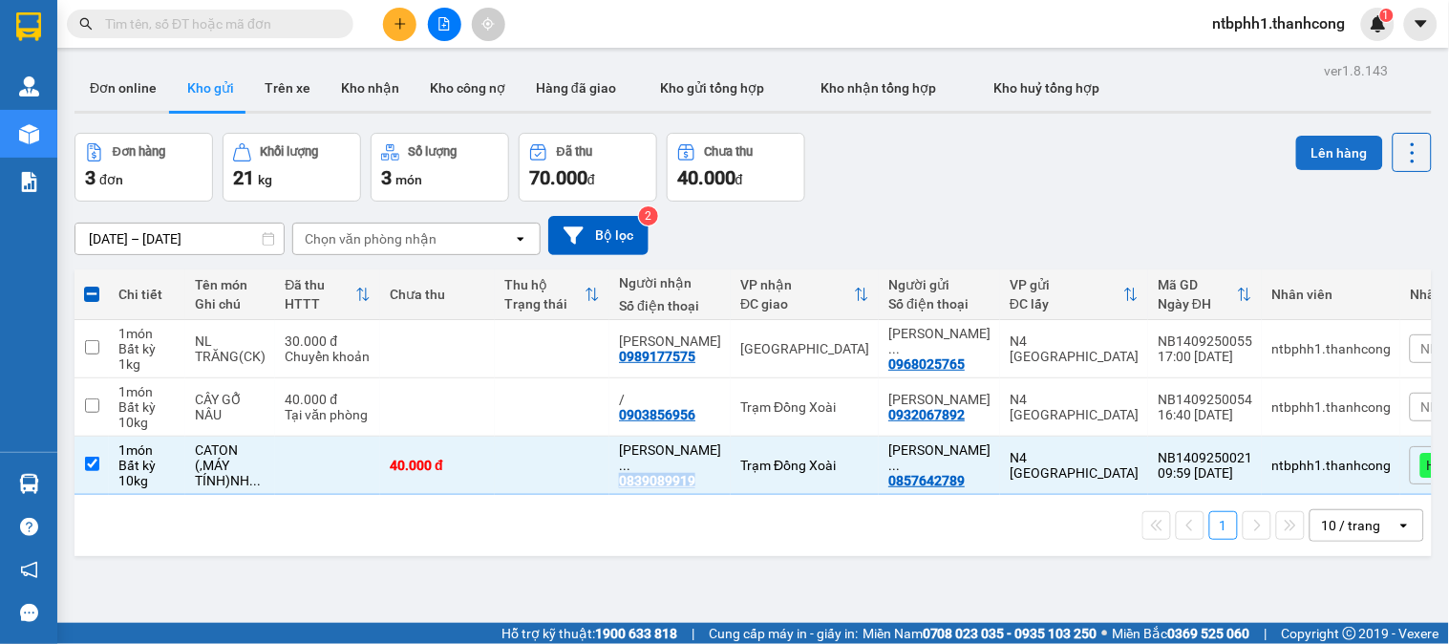
click at [1349, 149] on button "Lên hàng" at bounding box center [1339, 153] width 87 height 34
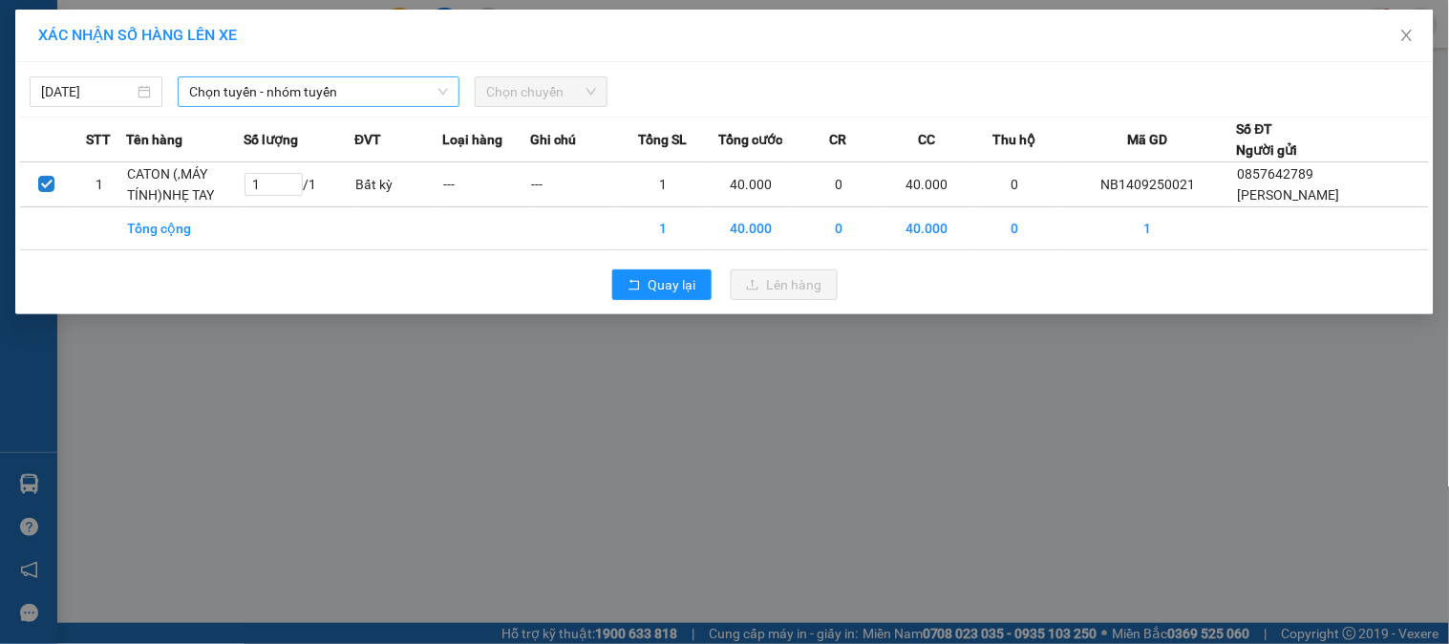
click at [392, 94] on span "Chọn tuyến - nhóm tuyến" at bounding box center [318, 91] width 259 height 29
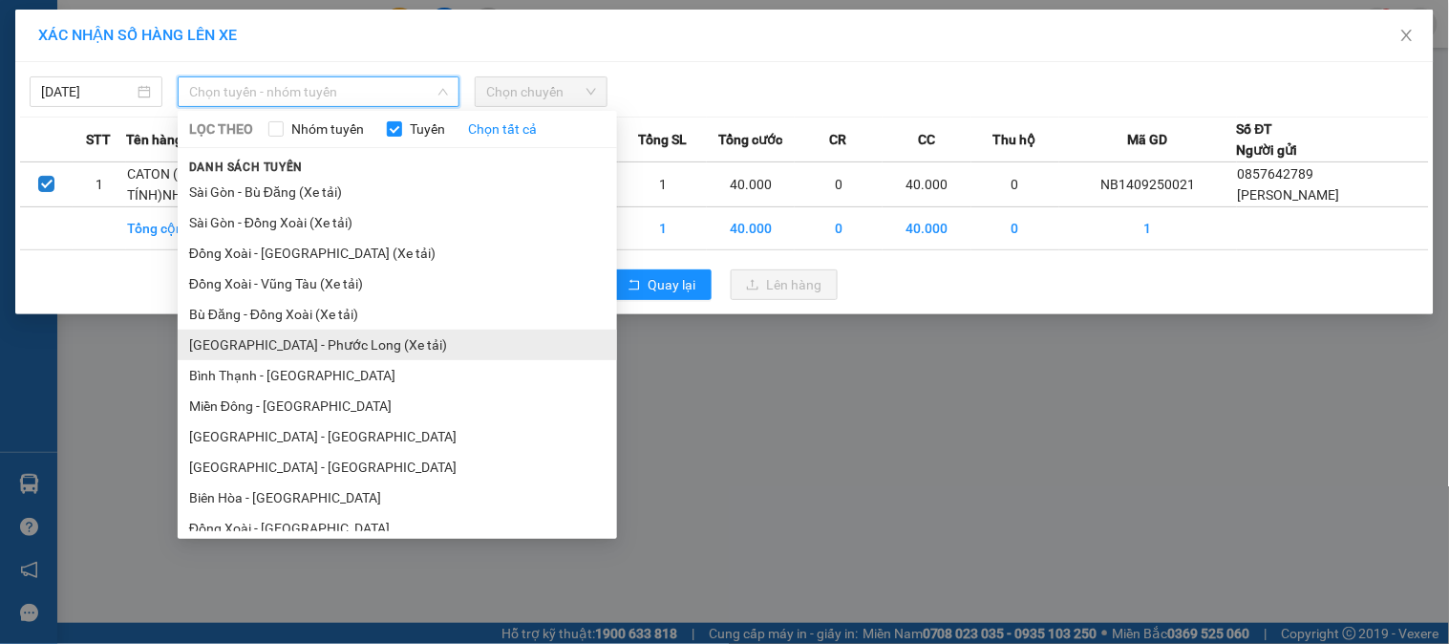
click at [368, 334] on li "[GEOGRAPHIC_DATA] - Phước Long (Xe tải)" at bounding box center [397, 344] width 439 height 31
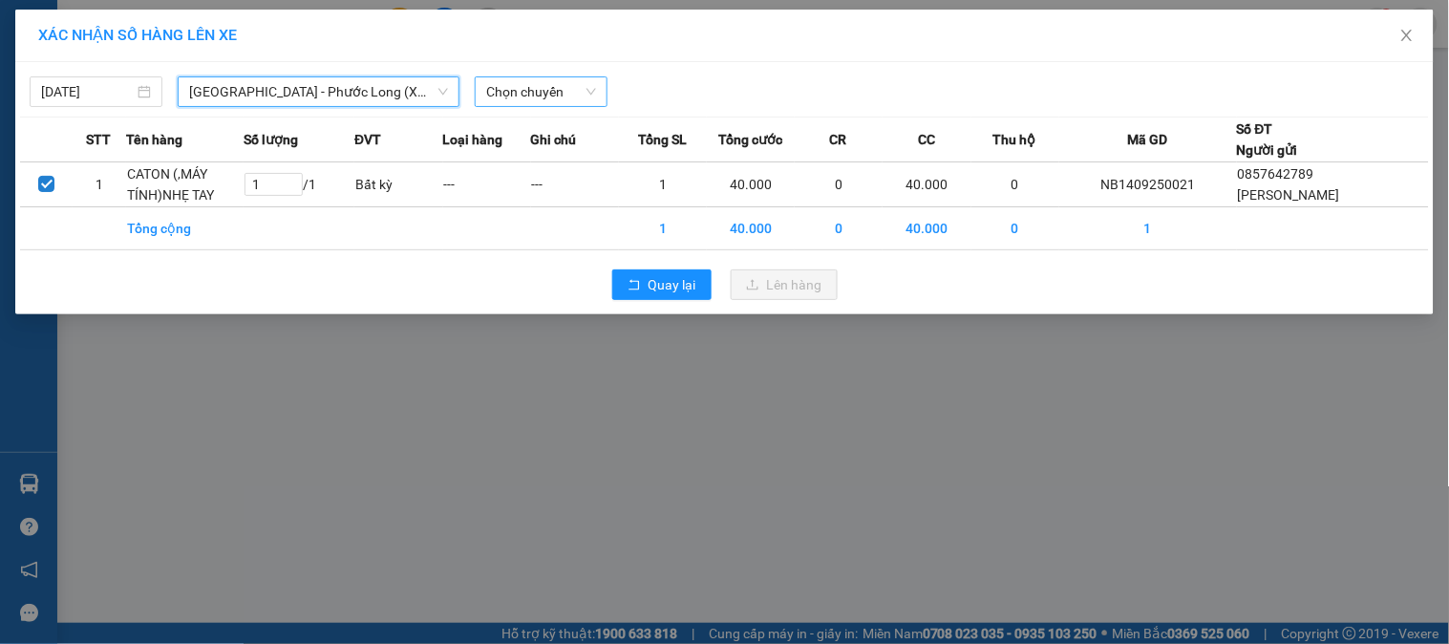
click at [509, 94] on span "Chọn chuyến" at bounding box center [541, 91] width 110 height 29
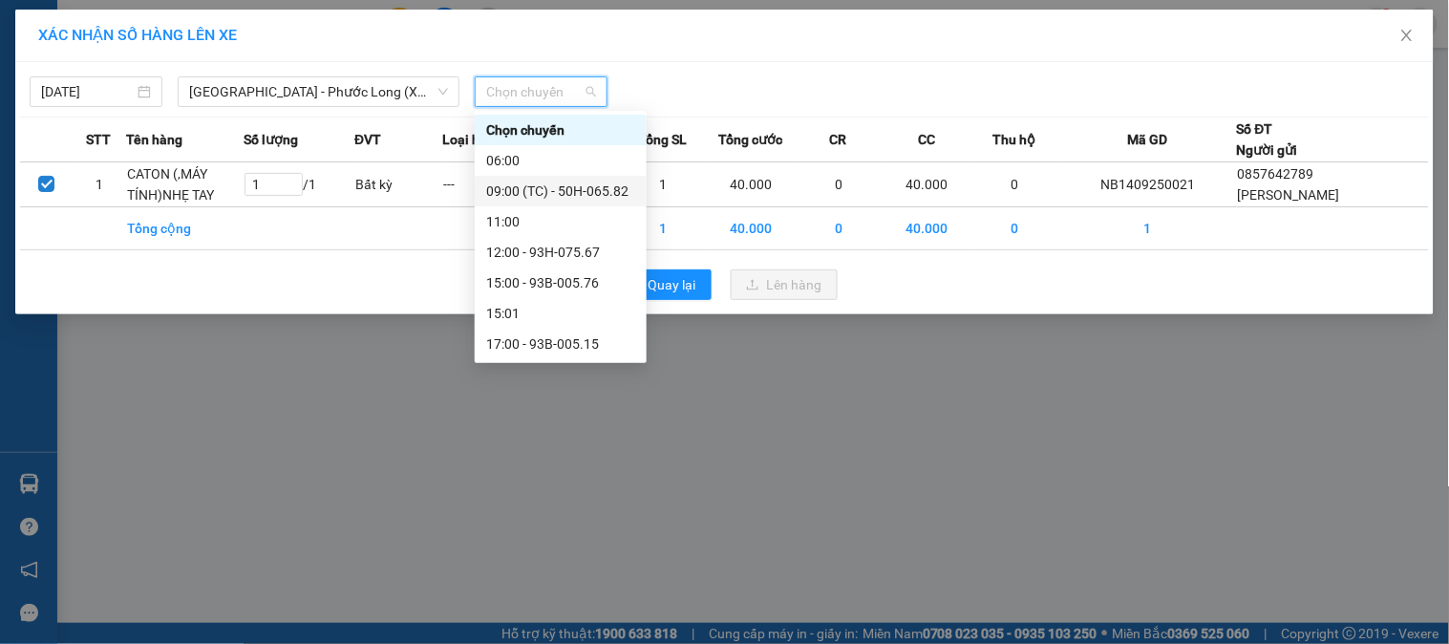
click at [595, 198] on div "09:00 (TC) - 50H-065.82" at bounding box center [560, 191] width 149 height 21
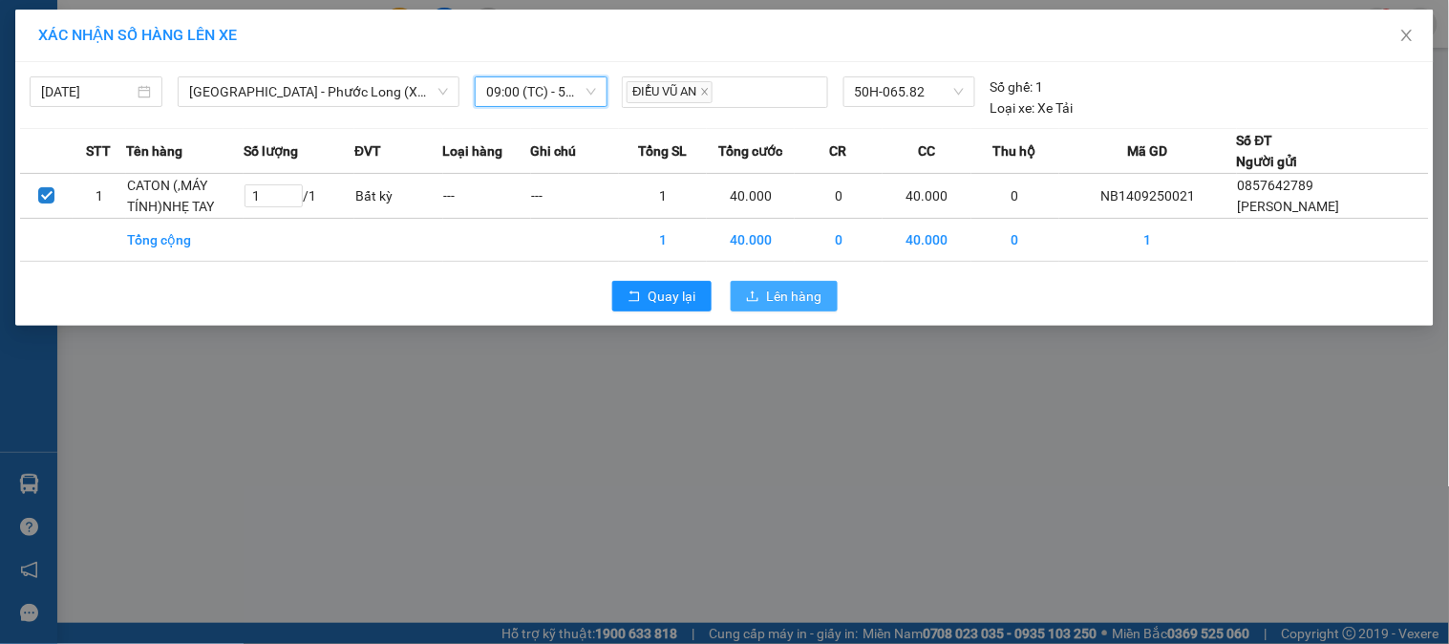
click at [803, 307] on span "Lên hàng" at bounding box center [794, 296] width 55 height 21
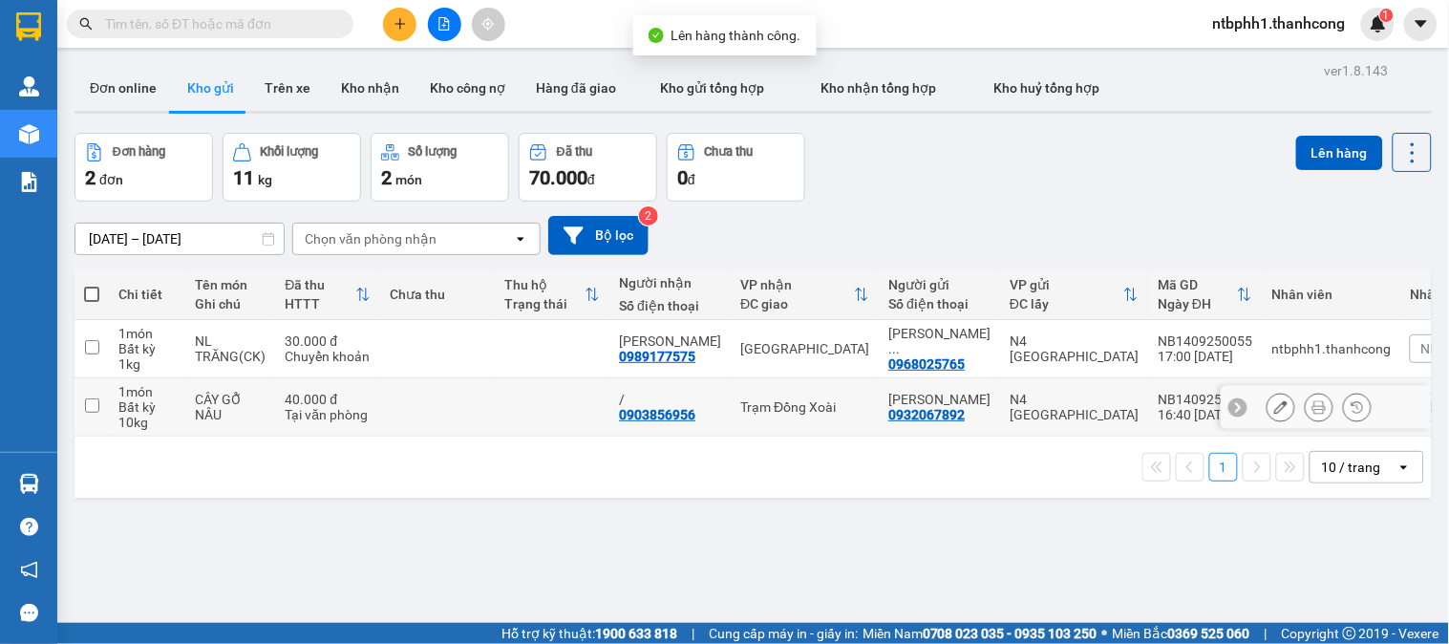
click at [657, 417] on div "0903856956" at bounding box center [657, 414] width 76 height 15
copy div "0903856956"
click at [88, 402] on input "checkbox" at bounding box center [92, 405] width 14 height 14
checkbox input "true"
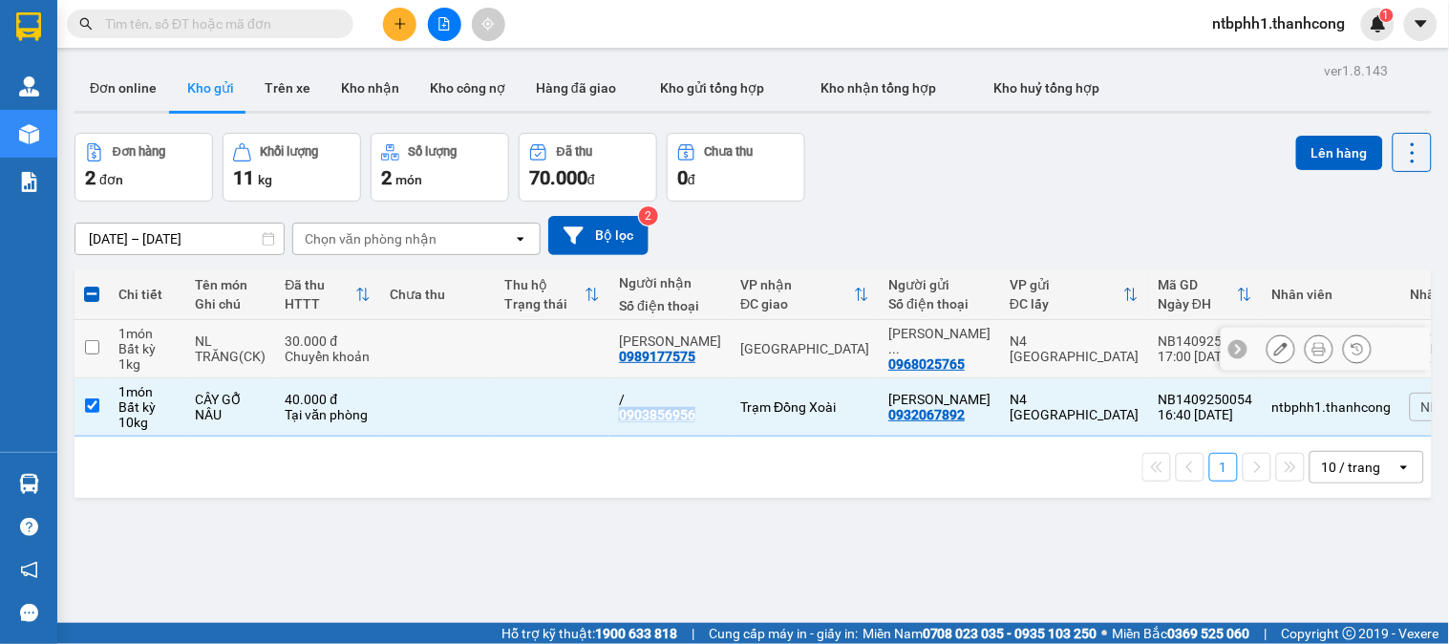
click at [86, 345] on input "checkbox" at bounding box center [92, 347] width 14 height 14
checkbox input "true"
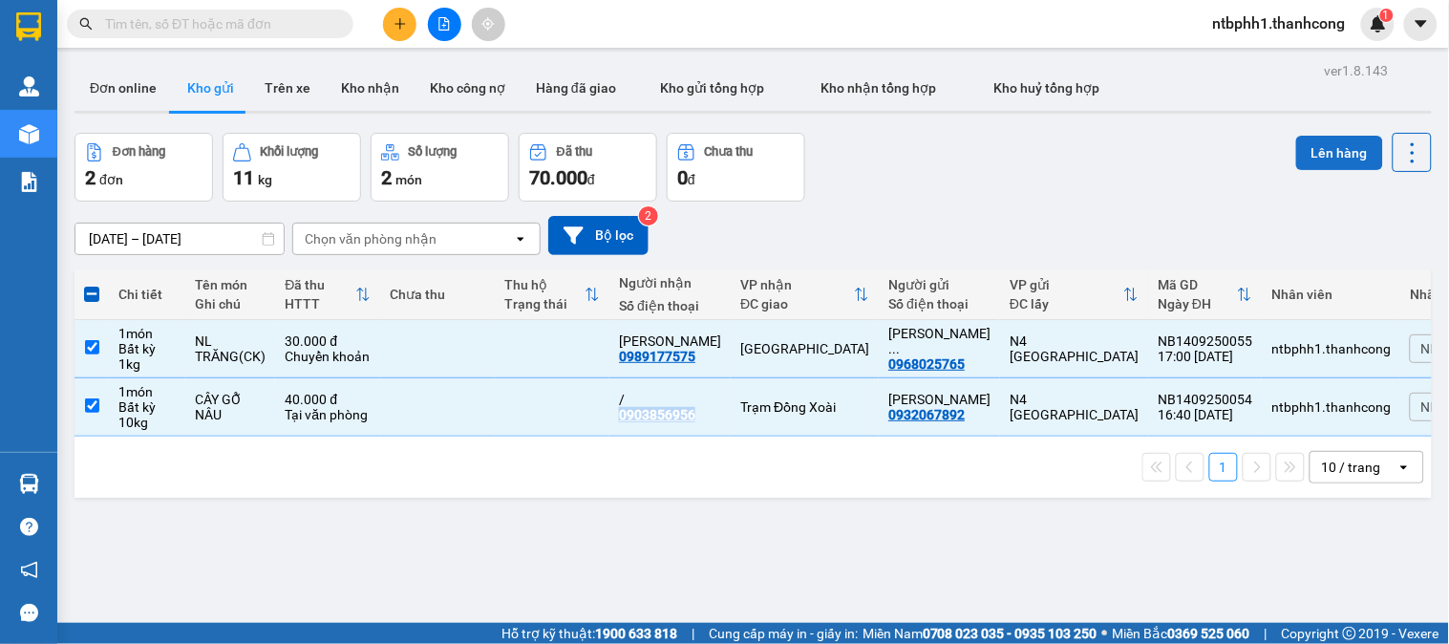
click at [1335, 150] on button "Lên hàng" at bounding box center [1339, 153] width 87 height 34
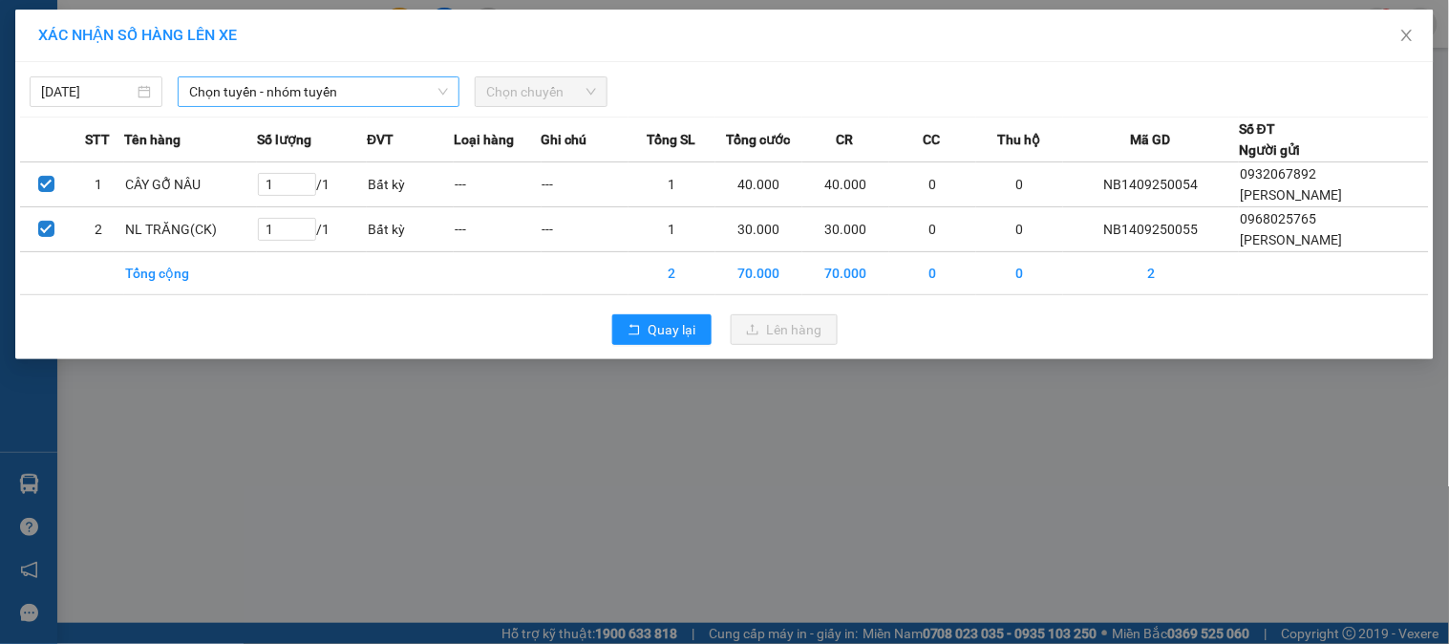
click at [320, 96] on span "Chọn tuyến - nhóm tuyến" at bounding box center [318, 91] width 259 height 29
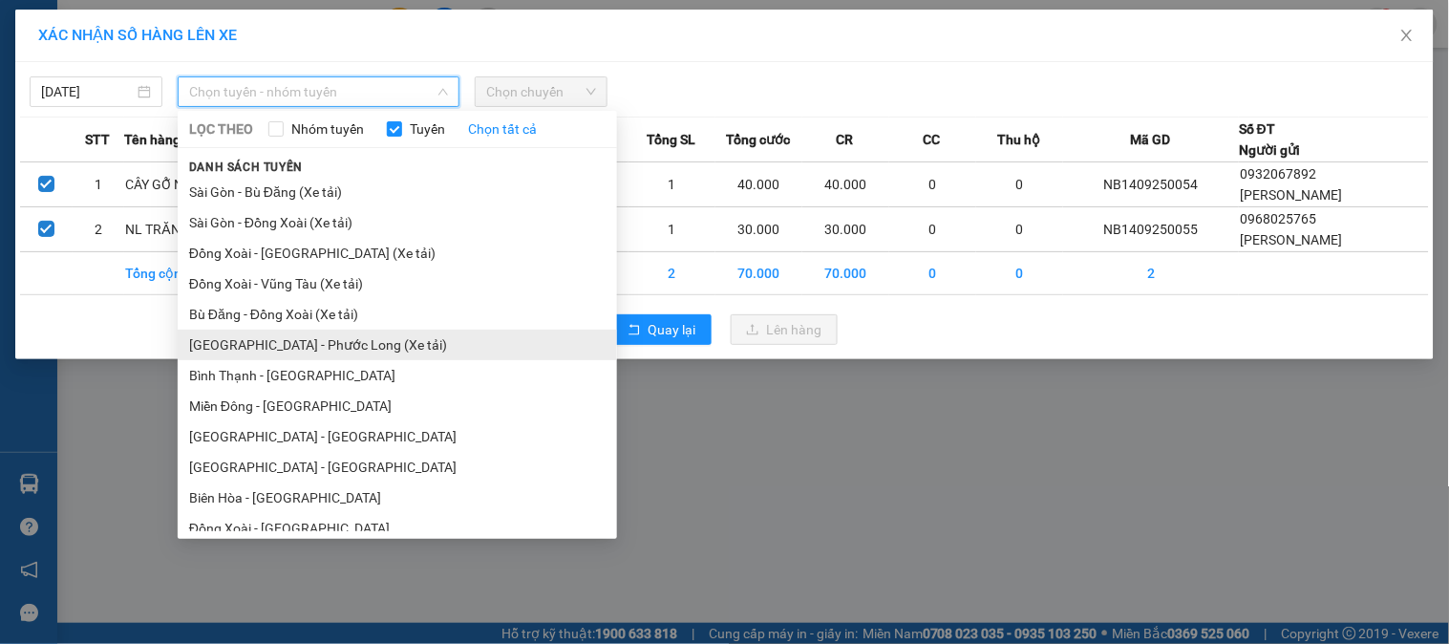
click at [327, 344] on li "[GEOGRAPHIC_DATA] - Phước Long (Xe tải)" at bounding box center [397, 344] width 439 height 31
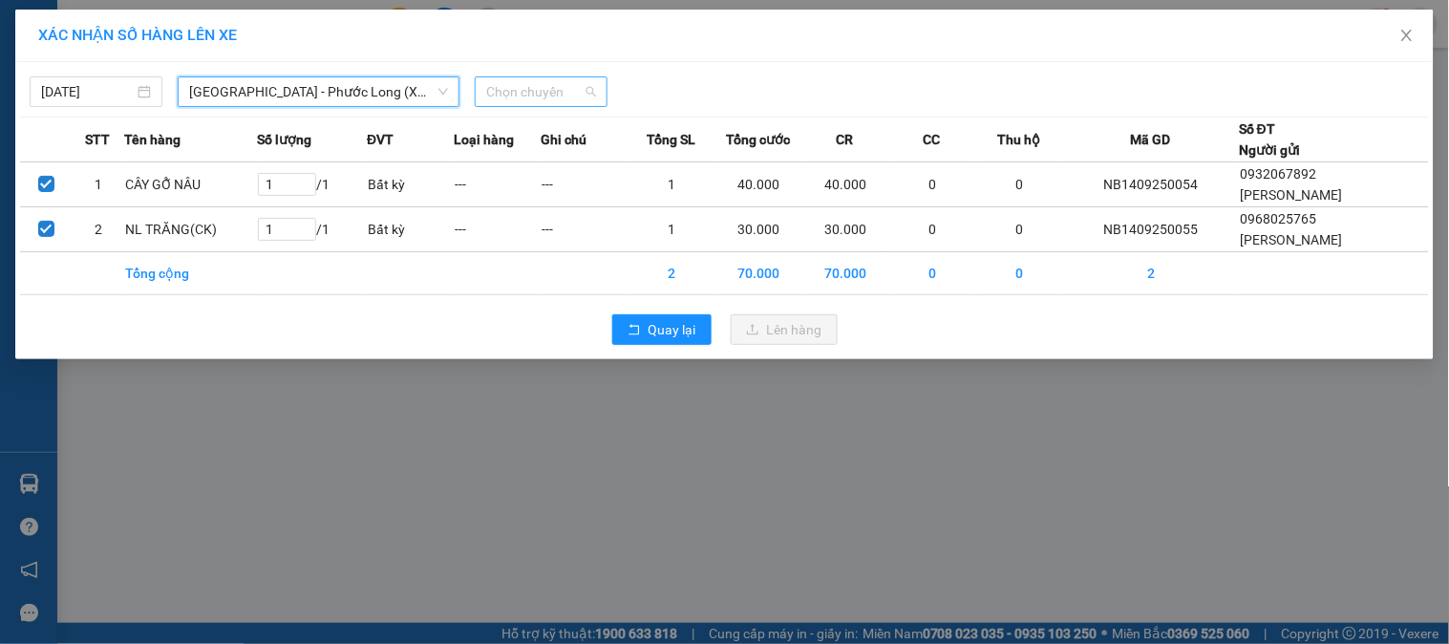
click at [547, 86] on span "Chọn chuyến" at bounding box center [541, 91] width 110 height 29
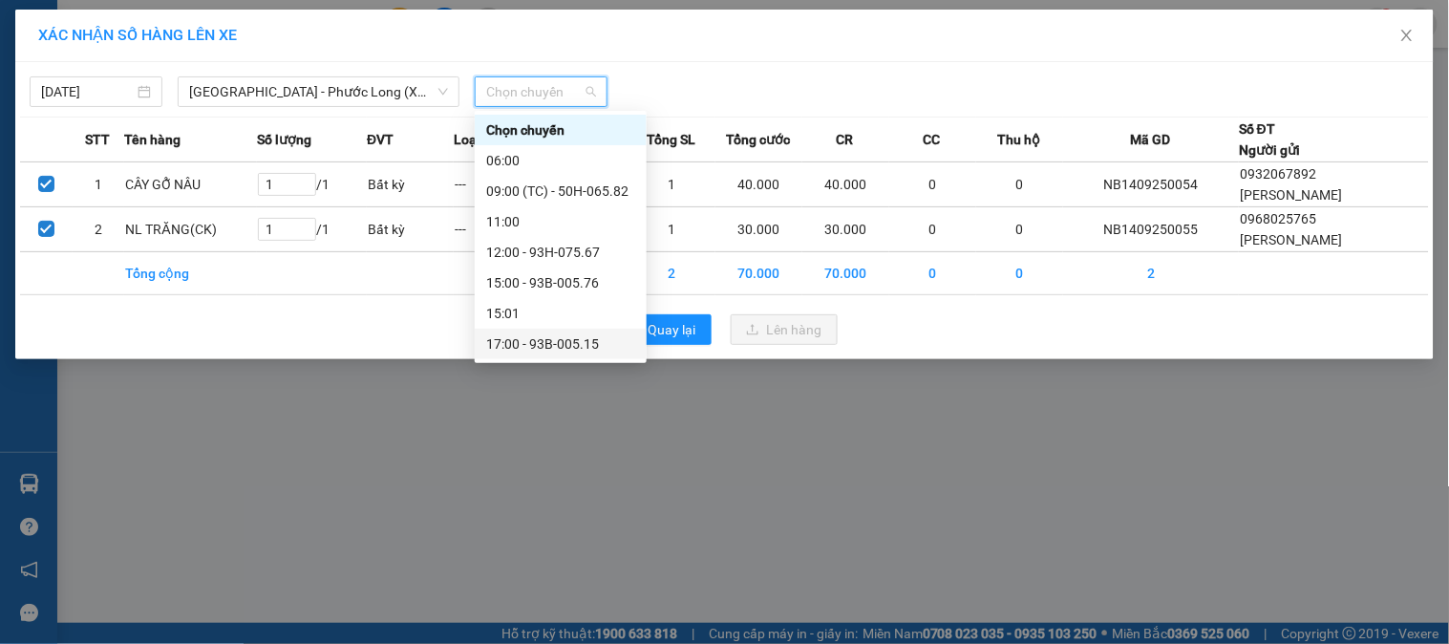
click at [558, 348] on div "17:00 - 93B-005.15" at bounding box center [560, 343] width 149 height 21
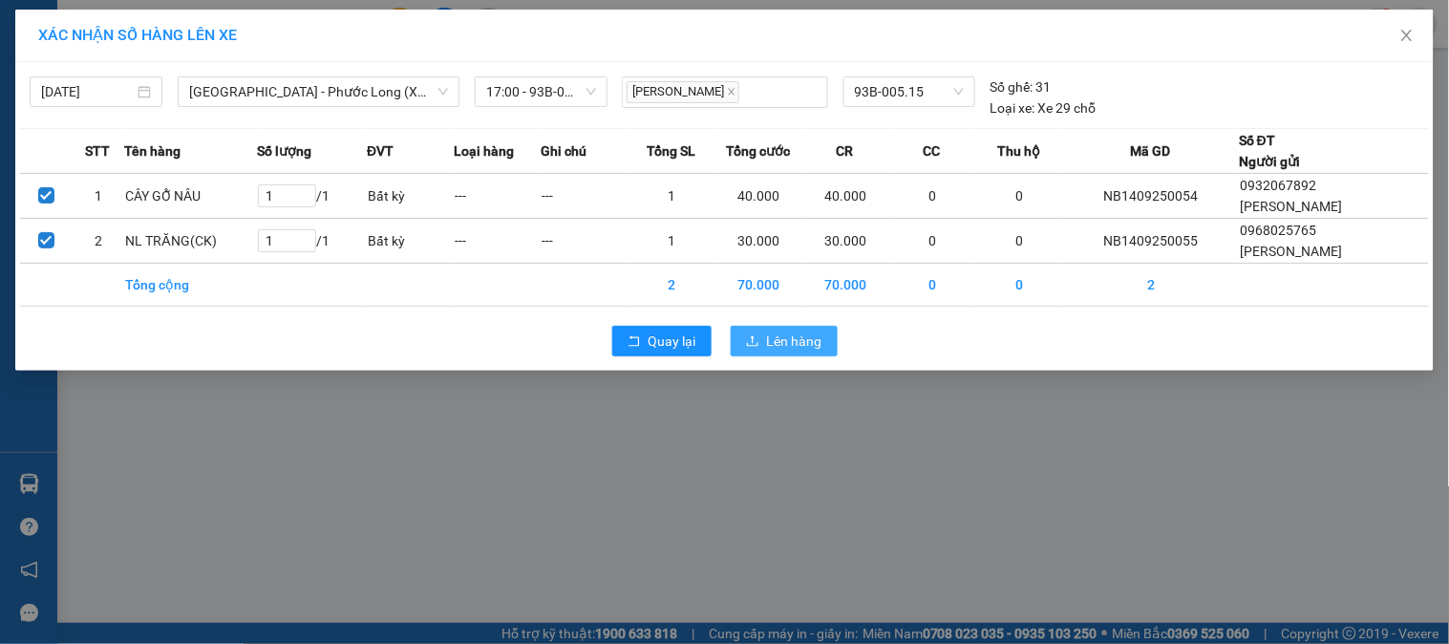
click at [780, 351] on span "Lên hàng" at bounding box center [794, 340] width 55 height 21
